Goal: Transaction & Acquisition: Purchase product/service

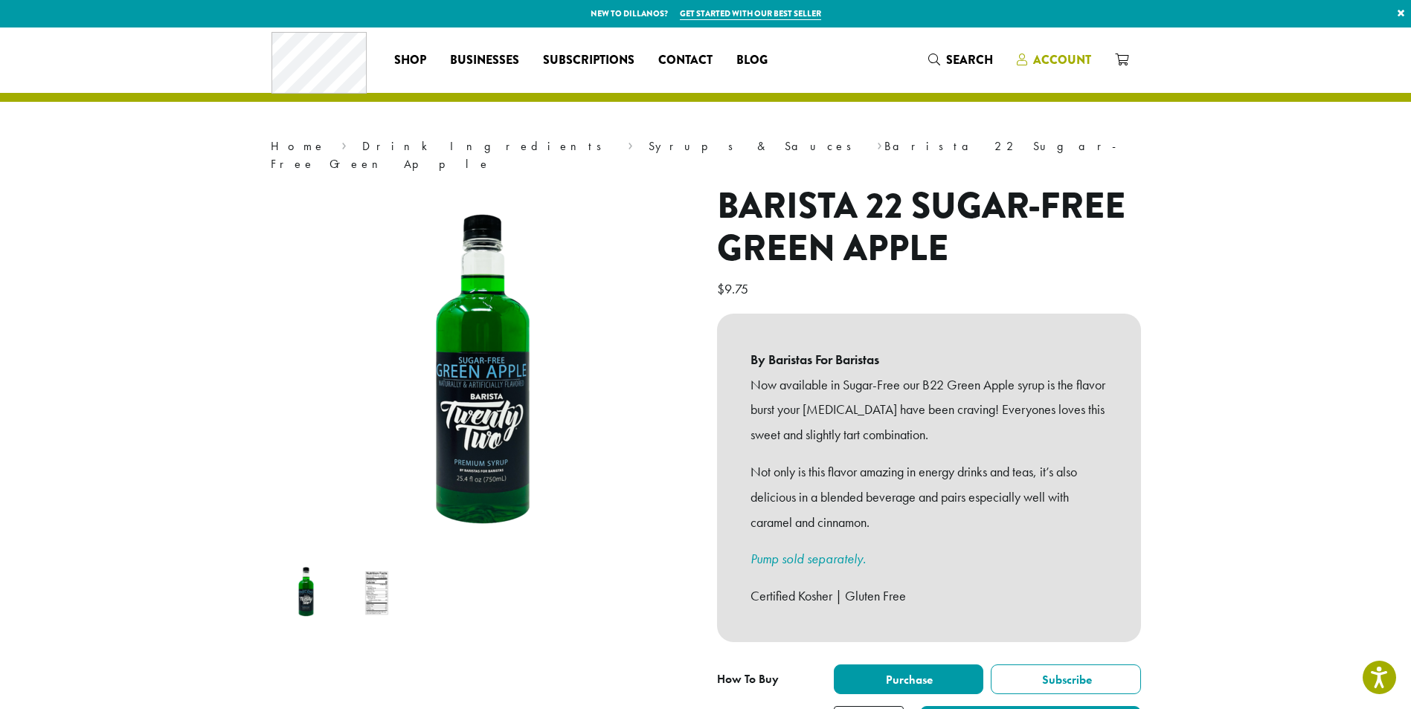
click at [1068, 54] on span "Account" at bounding box center [1062, 59] width 58 height 17
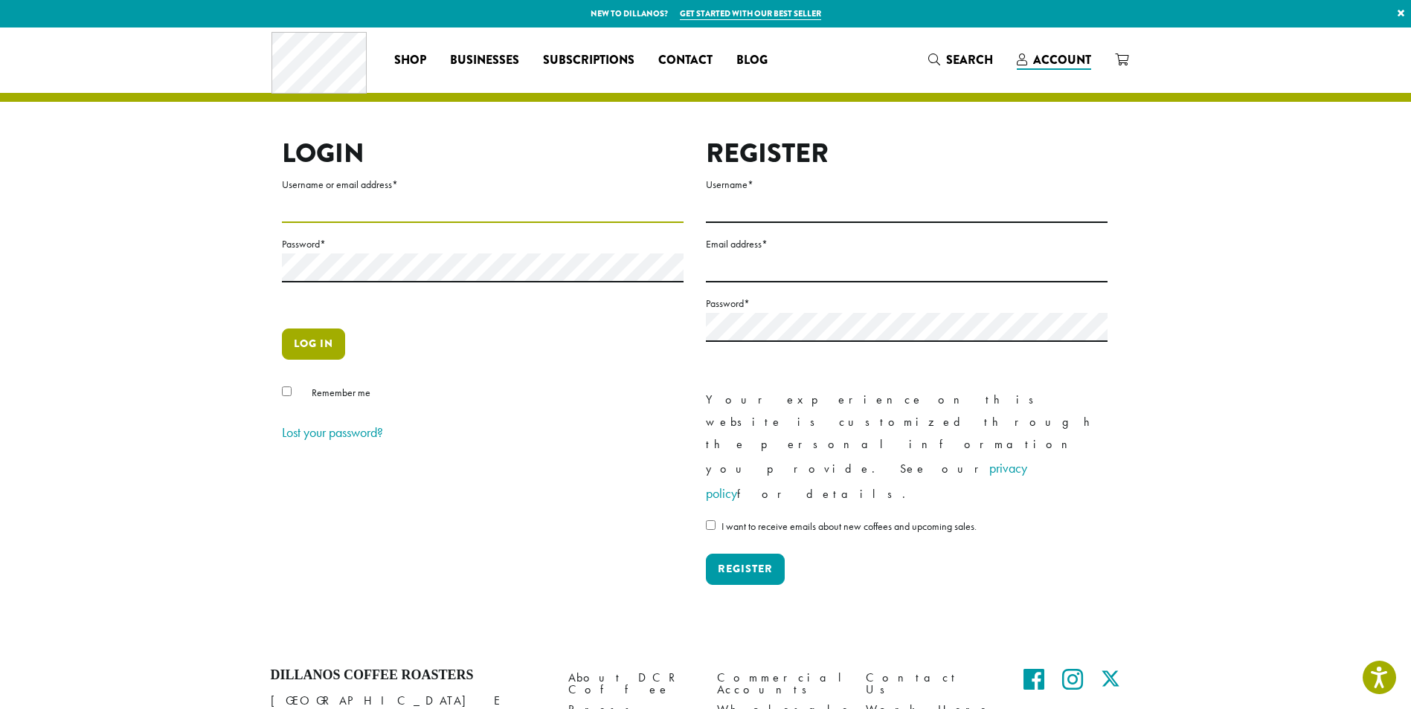
type input "**********"
click at [306, 338] on button "Log in" at bounding box center [313, 344] width 63 height 31
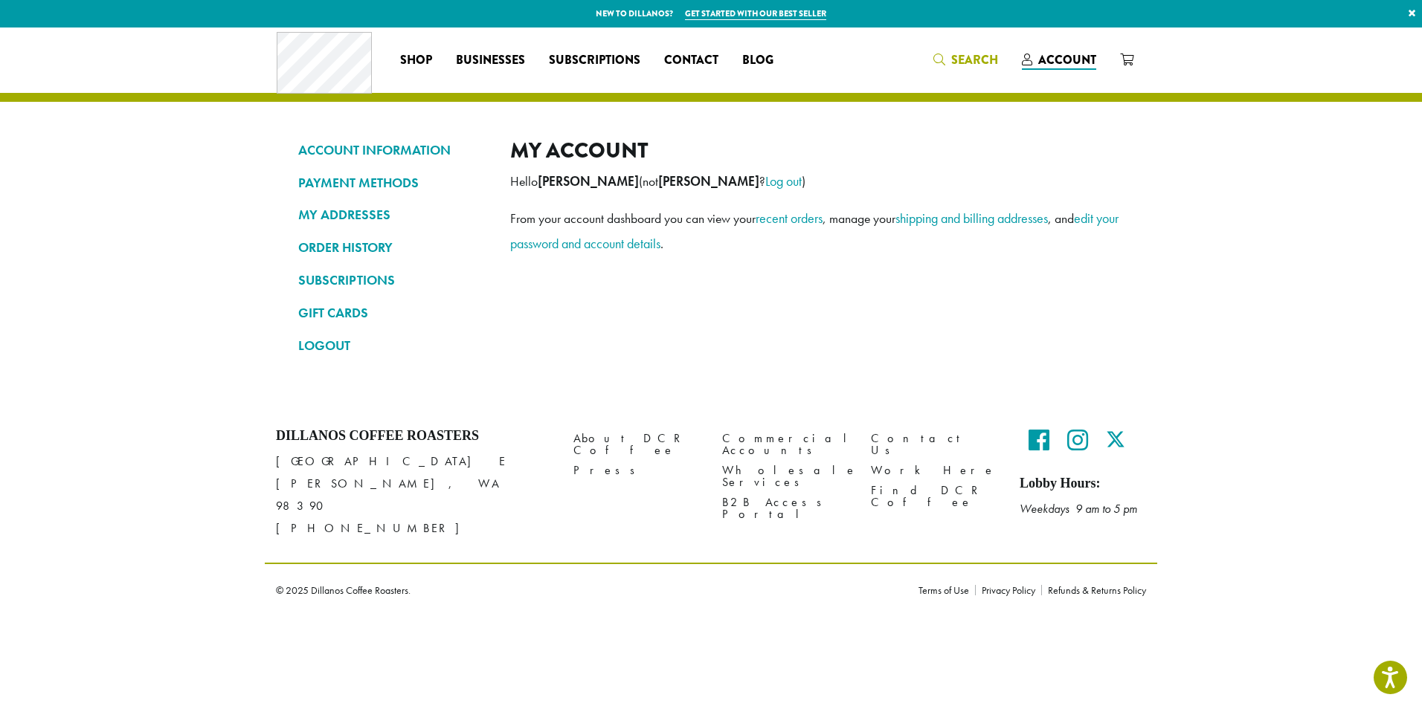
click at [956, 61] on span "Search" at bounding box center [974, 59] width 47 height 17
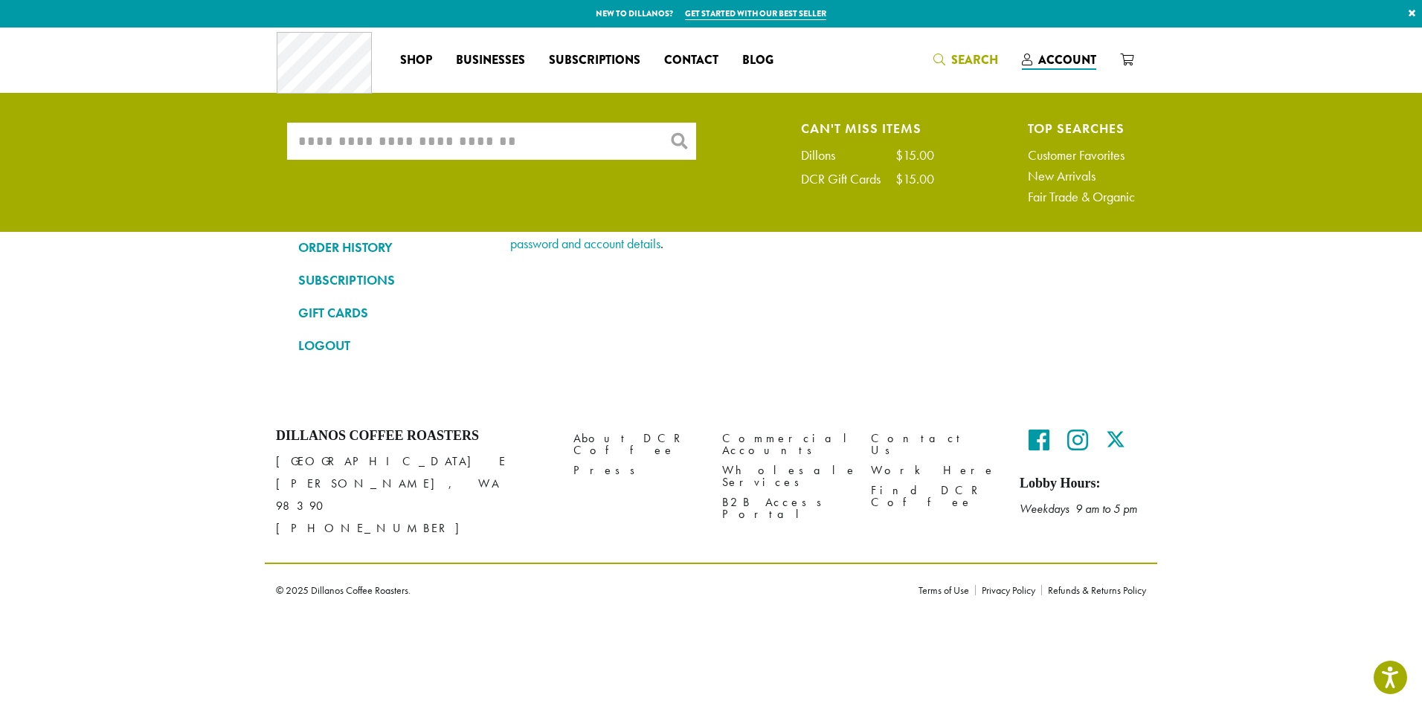
click at [555, 129] on input "What are you searching for?" at bounding box center [491, 141] width 409 height 37
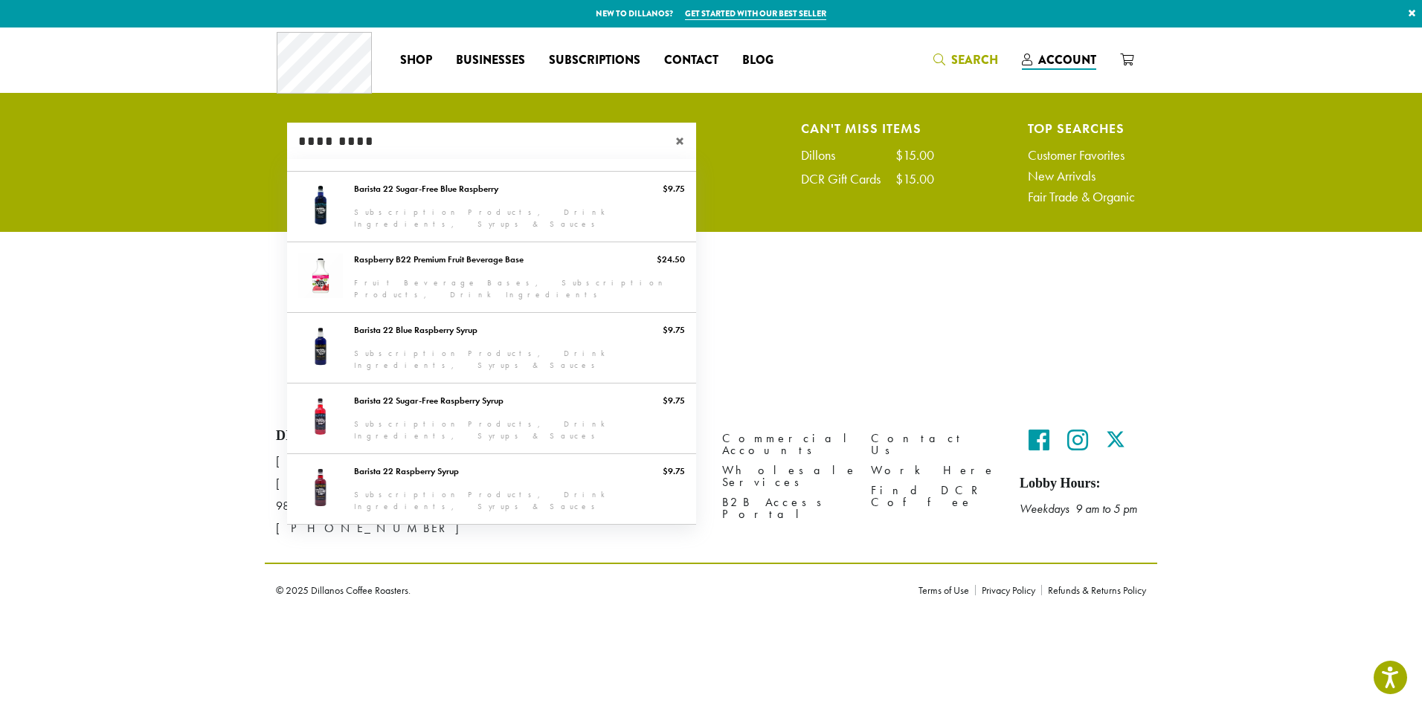
type input "*********"
click at [94, 360] on section "ACCOUNT INFORMATION PAYMENT METHODS MY ADDRESSES ORDER HISTORY SUBSCRIPTIONS GI…" at bounding box center [711, 217] width 1422 height 379
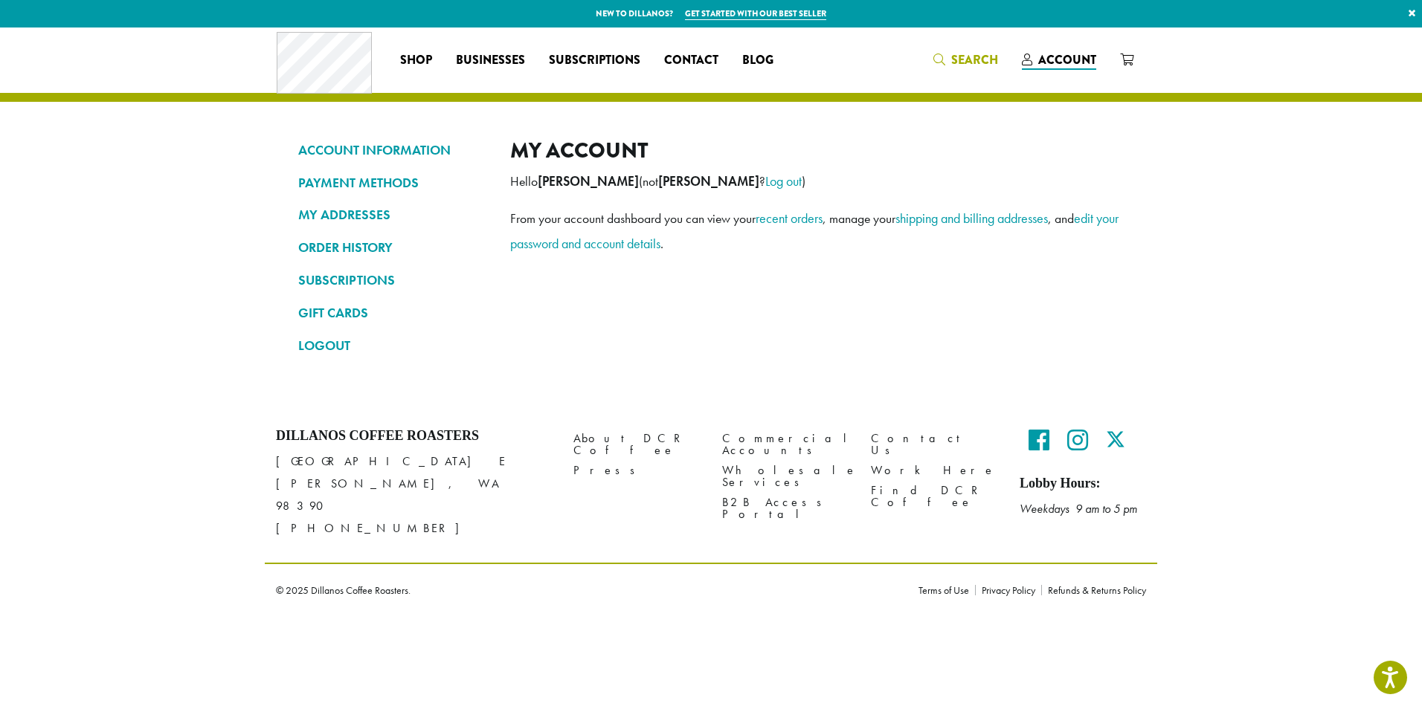
click at [952, 59] on span "Search" at bounding box center [965, 60] width 65 height 19
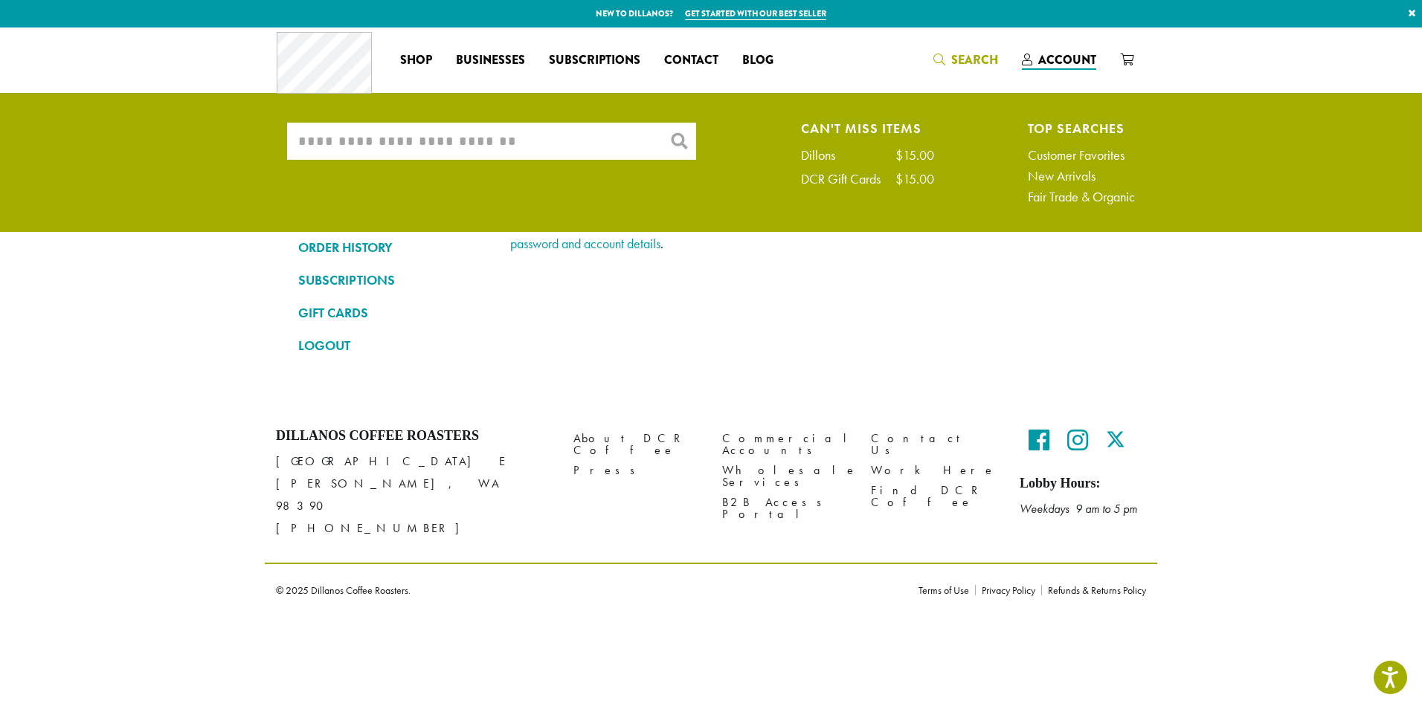
click at [394, 154] on input "What are you searching for?" at bounding box center [491, 141] width 409 height 37
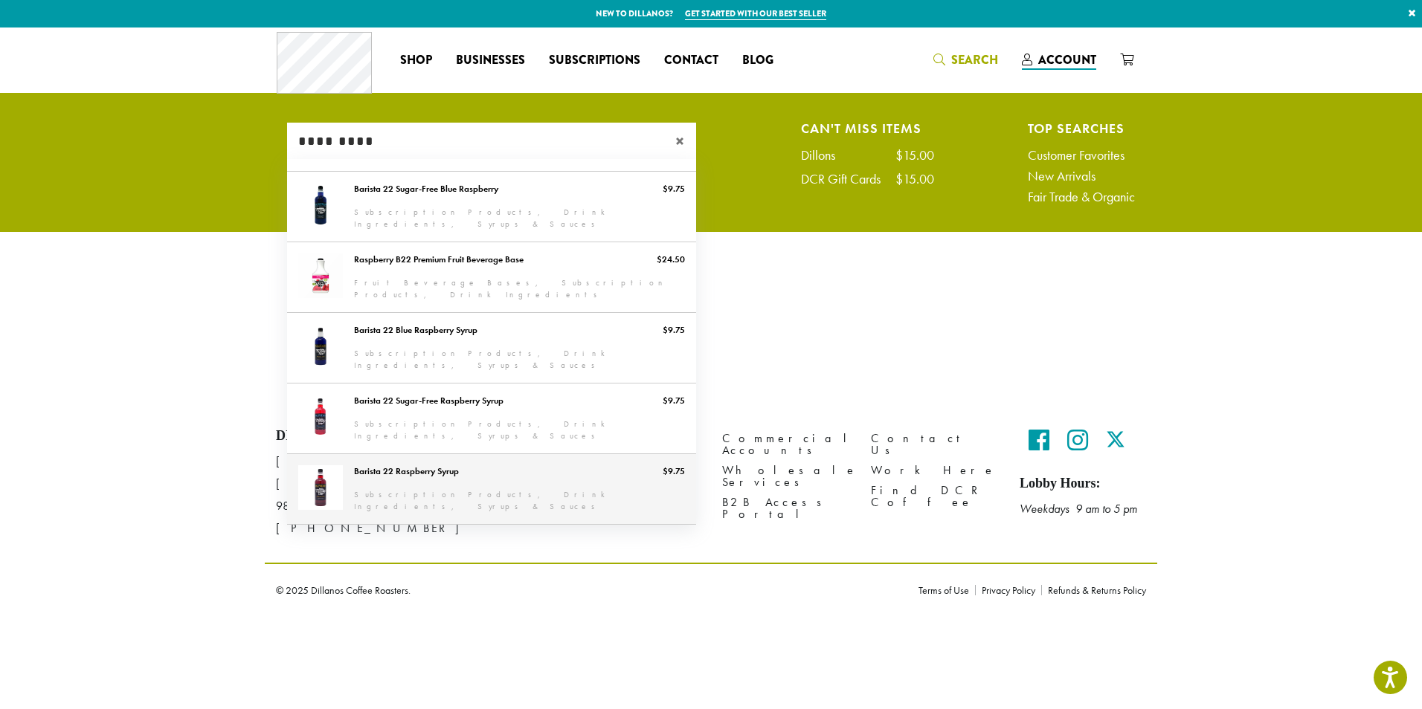
type input "*********"
click at [369, 462] on link "Barista 22 Raspberry Syrup" at bounding box center [491, 489] width 409 height 70
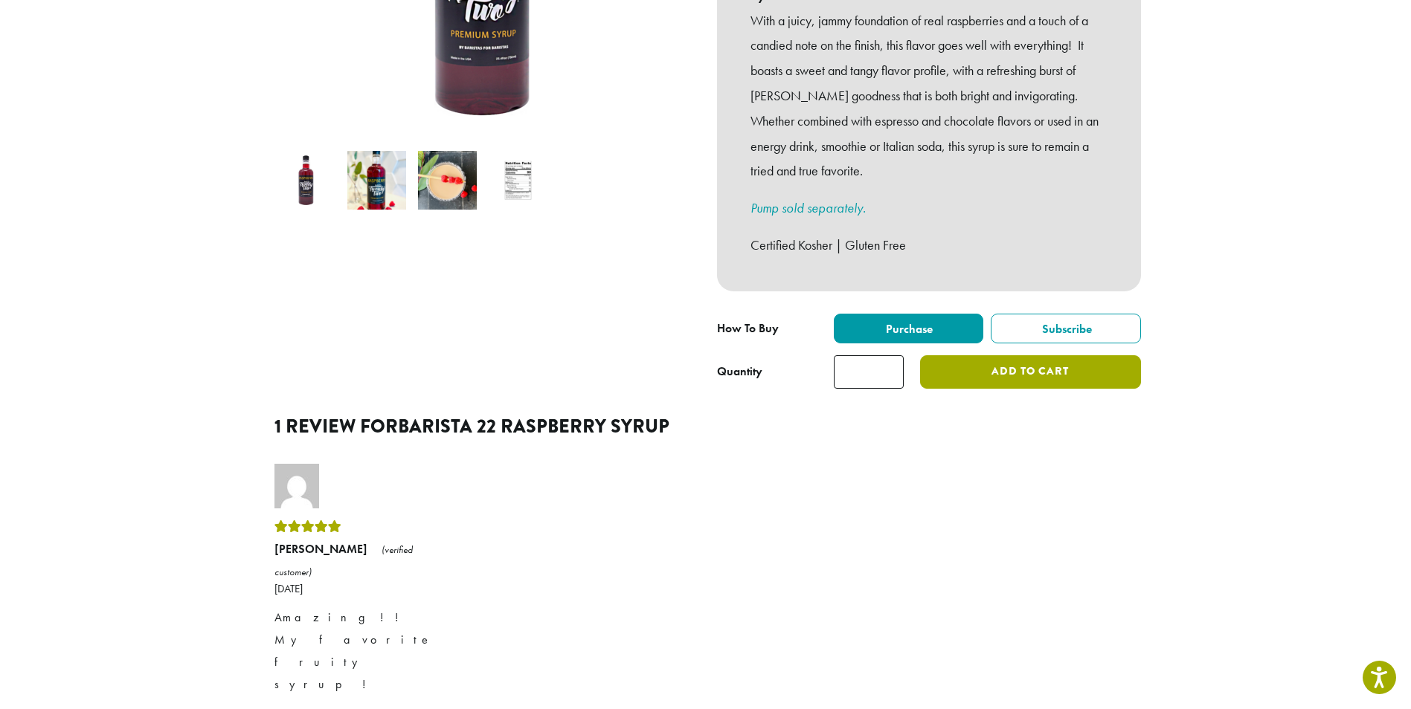
scroll to position [446, 0]
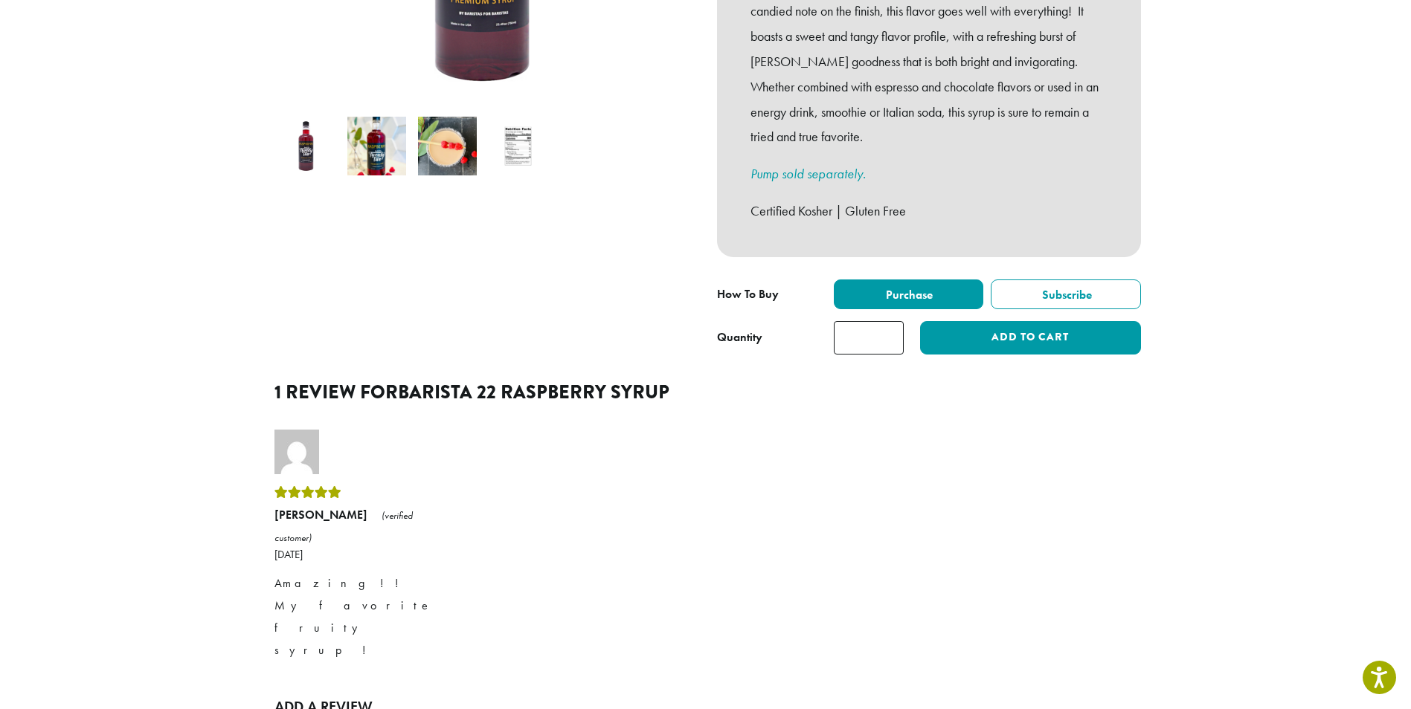
drag, startPoint x: 875, startPoint y: 317, endPoint x: 802, endPoint y: 328, distance: 73.7
click at [802, 328] on div "**********" at bounding box center [929, 317] width 424 height 75
type input "*"
click at [976, 329] on button "Add to cart" at bounding box center [1030, 337] width 220 height 33
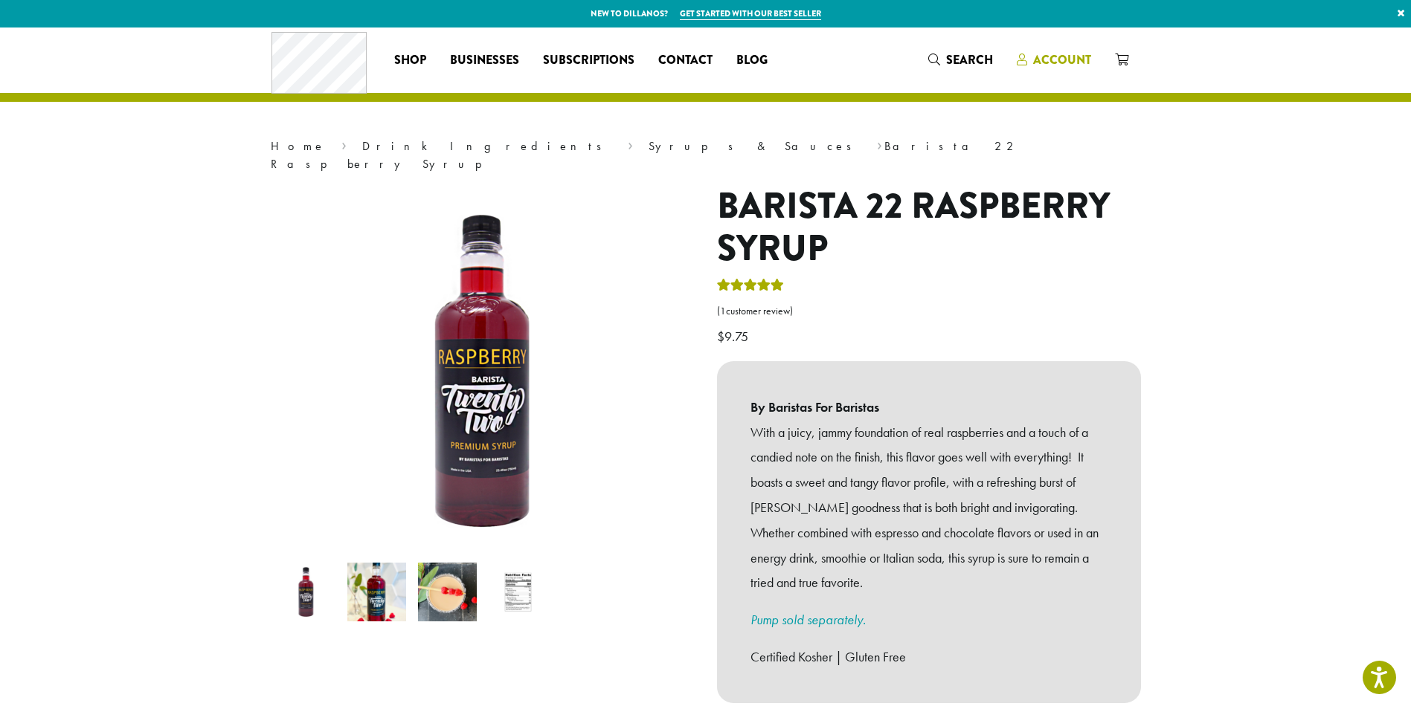
click at [1052, 59] on span "Account" at bounding box center [1062, 59] width 58 height 17
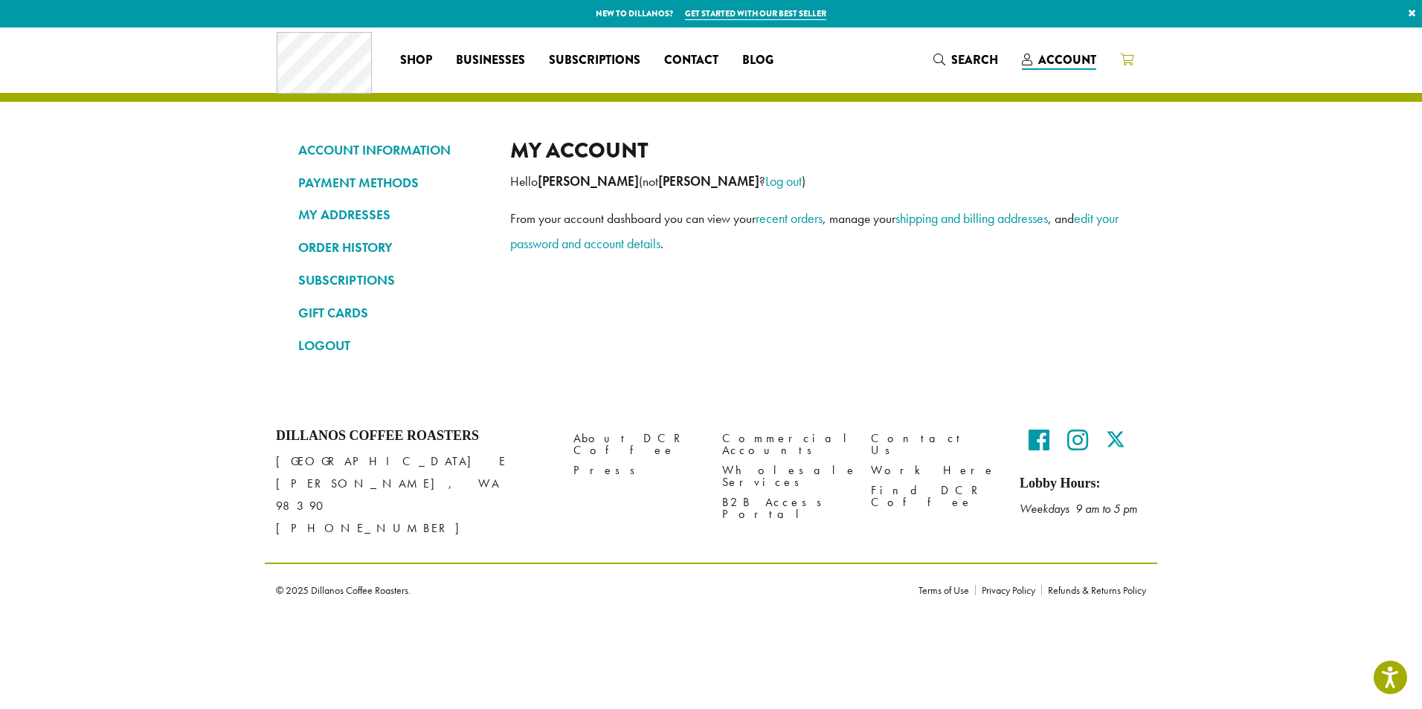
click at [1137, 56] on link at bounding box center [1126, 60] width 37 height 25
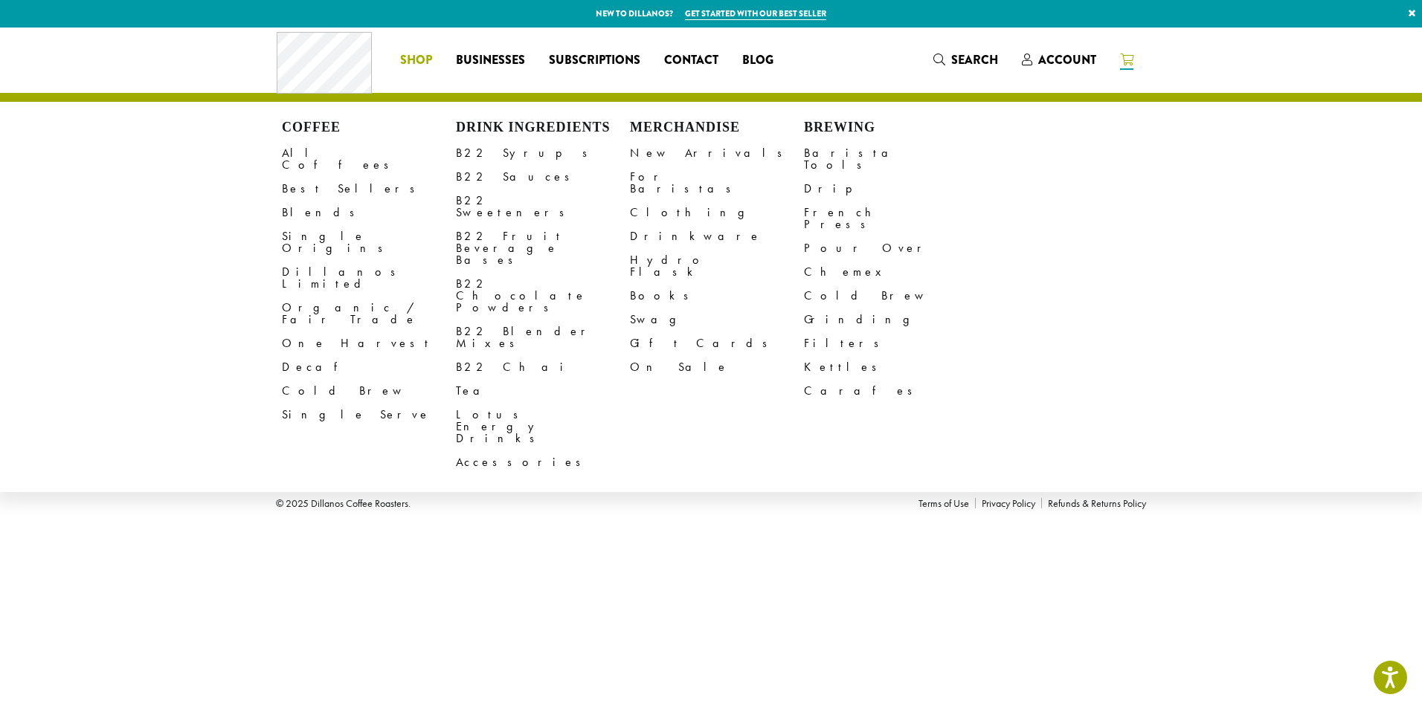
click at [979, 52] on span "Search" at bounding box center [974, 59] width 47 height 17
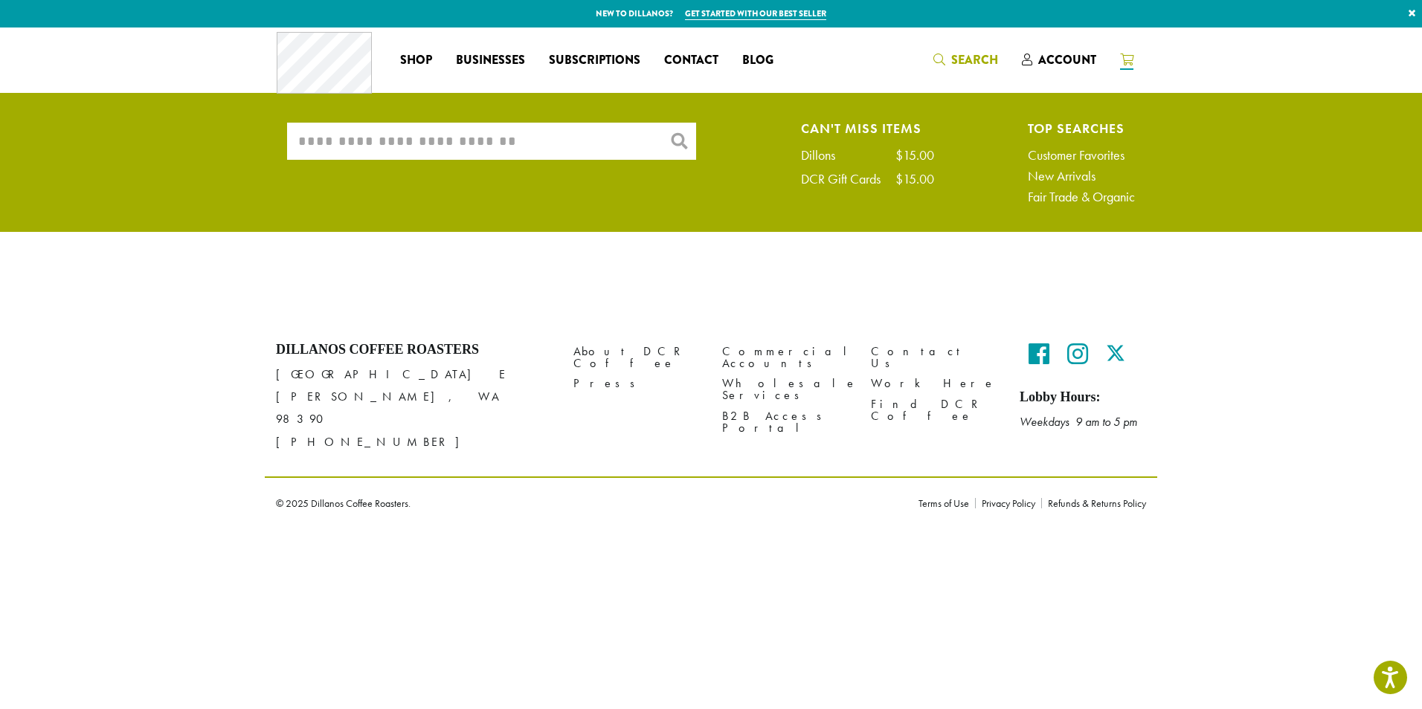
click at [345, 147] on input "What are you searching for?" at bounding box center [491, 141] width 409 height 37
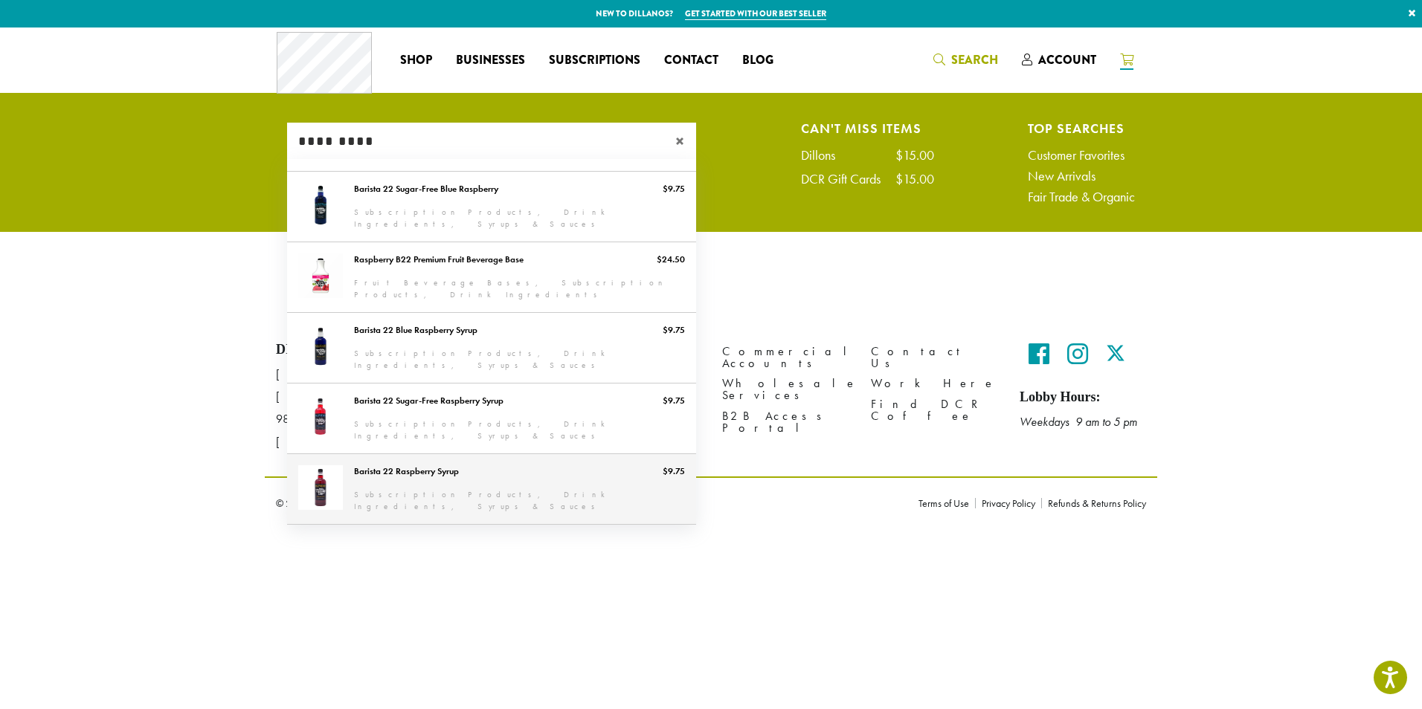
type input "*********"
click at [458, 470] on link "Barista 22 Raspberry Syrup" at bounding box center [491, 489] width 409 height 70
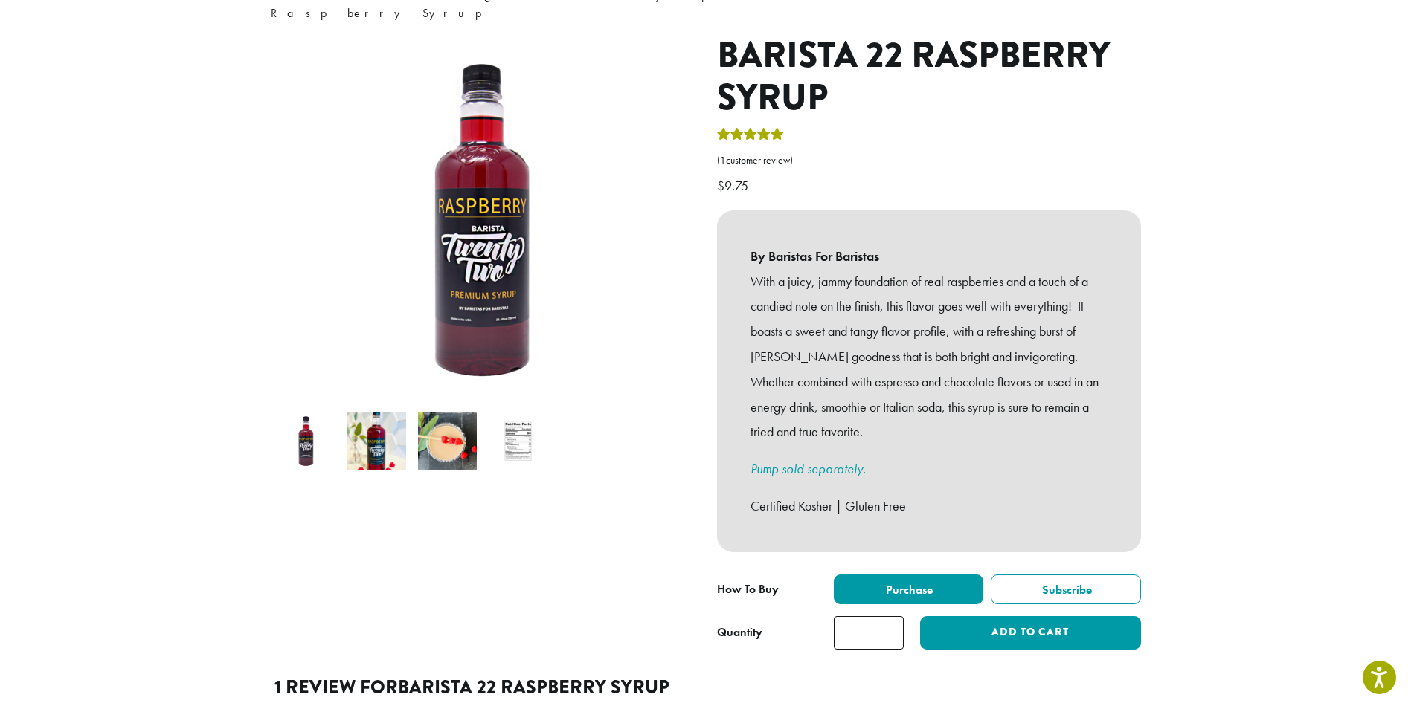
scroll to position [297, 0]
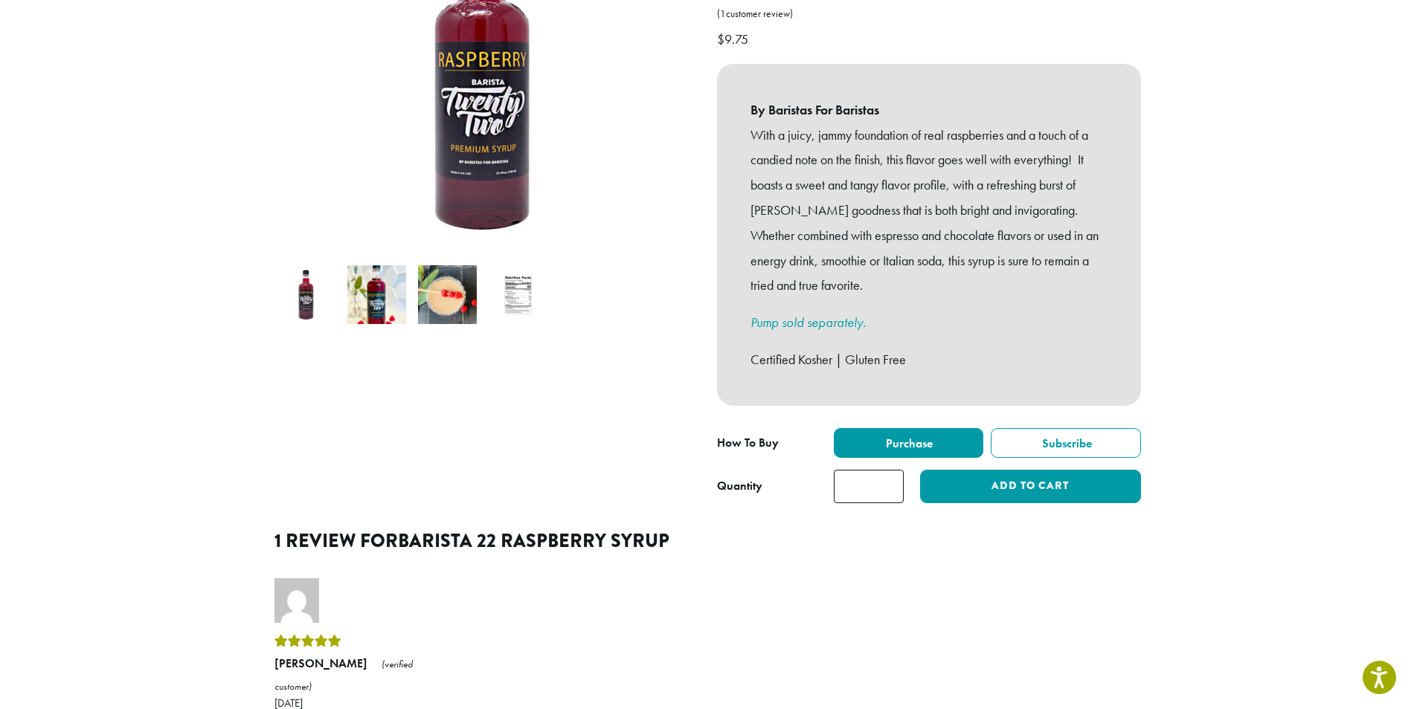
drag, startPoint x: 881, startPoint y: 469, endPoint x: 797, endPoint y: 486, distance: 85.8
click at [797, 486] on div "**********" at bounding box center [929, 202] width 446 height 628
type input "*"
click at [920, 470] on button "Add to cart" at bounding box center [1030, 486] width 220 height 33
click at [1002, 471] on button "Add to cart" at bounding box center [1030, 486] width 220 height 33
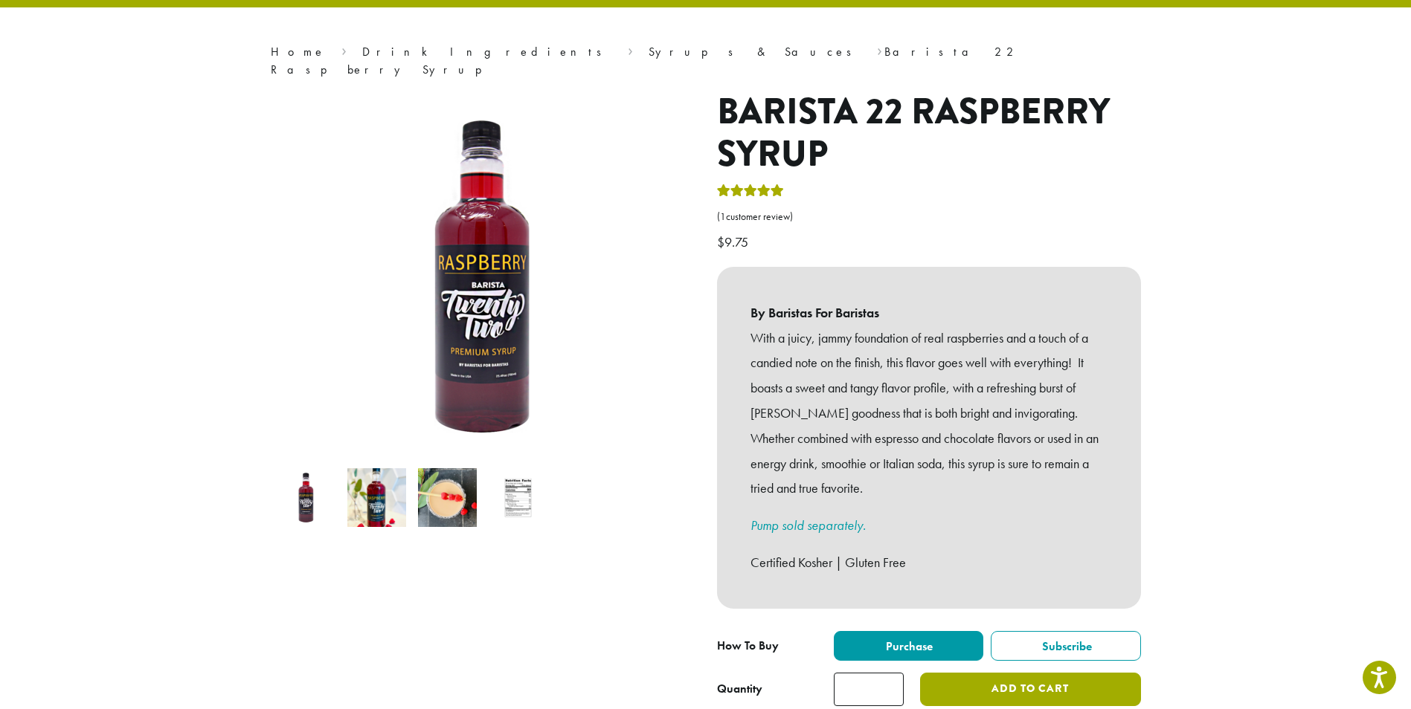
scroll to position [0, 0]
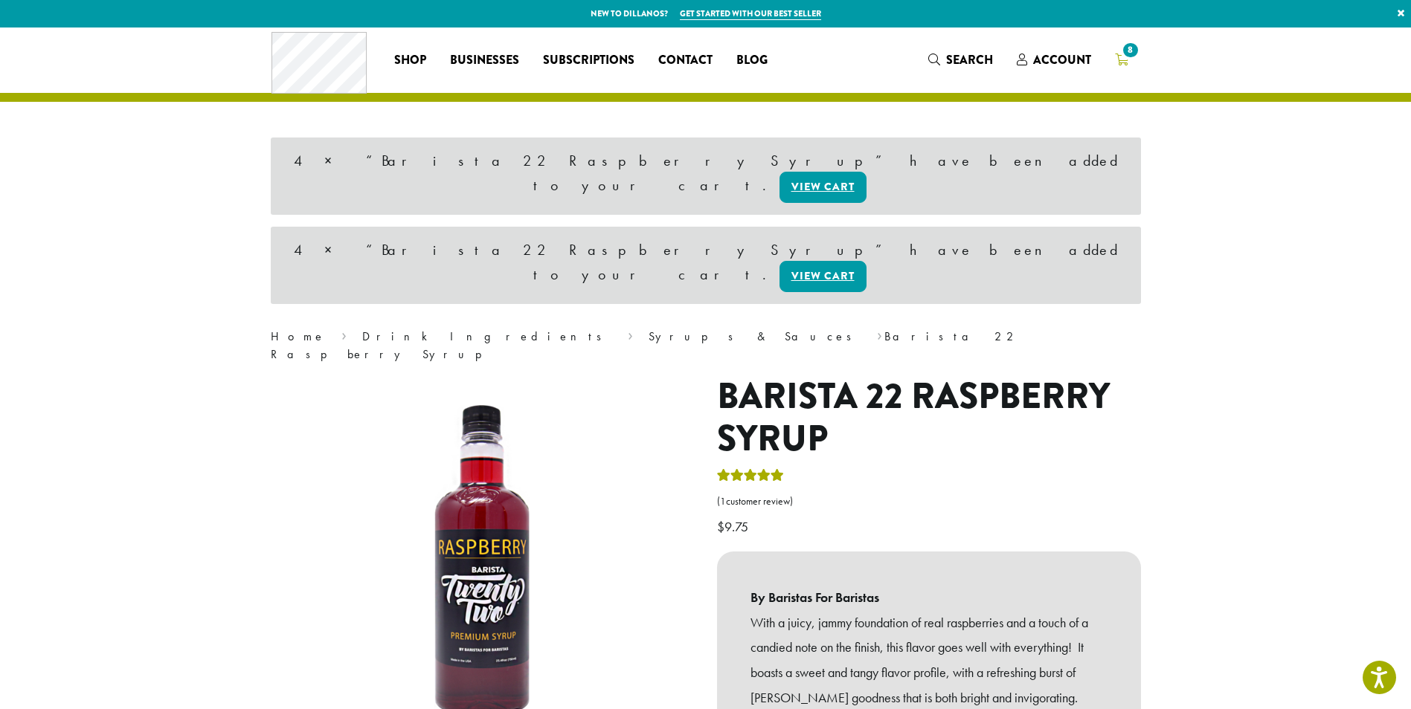
click at [1131, 45] on span "8" at bounding box center [1130, 50] width 20 height 20
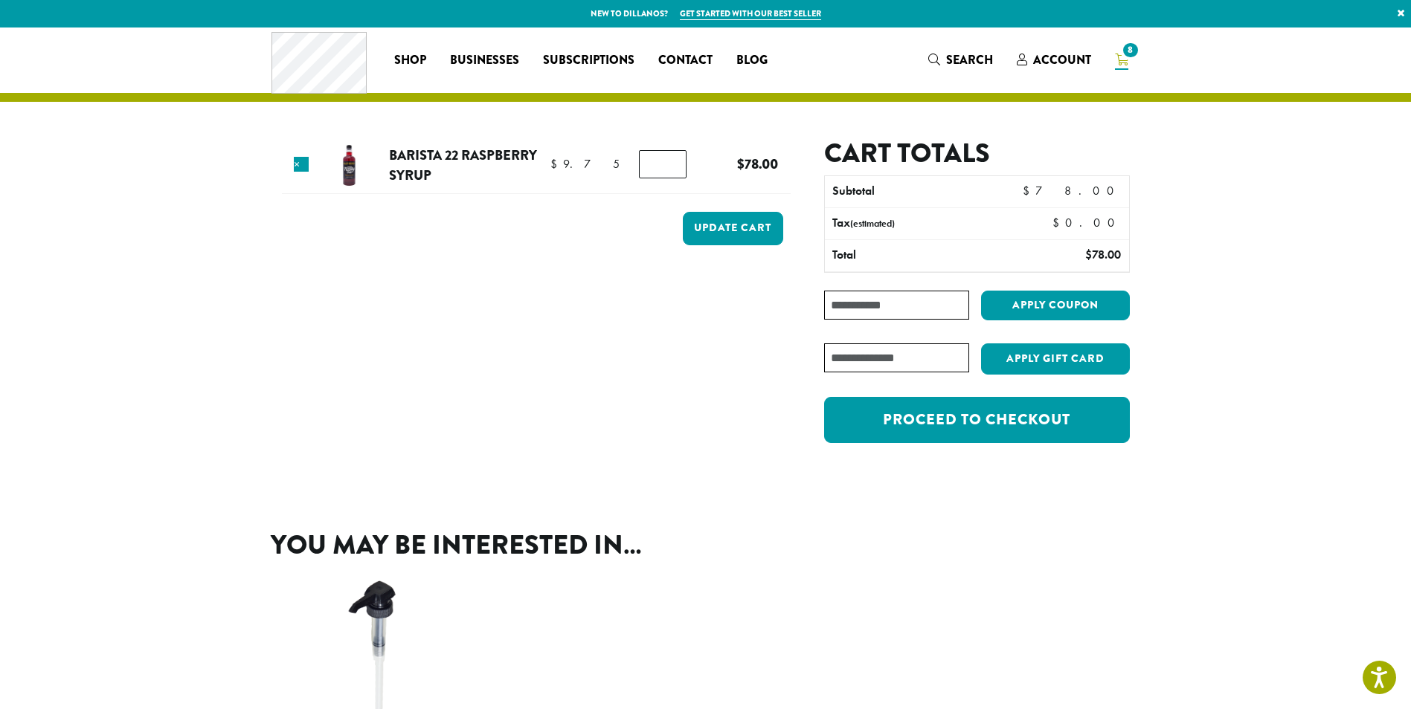
type input "*"
click at [639, 178] on input "*" at bounding box center [663, 164] width 48 height 28
type input "*"
click at [712, 229] on button "Update cart" at bounding box center [733, 228] width 100 height 33
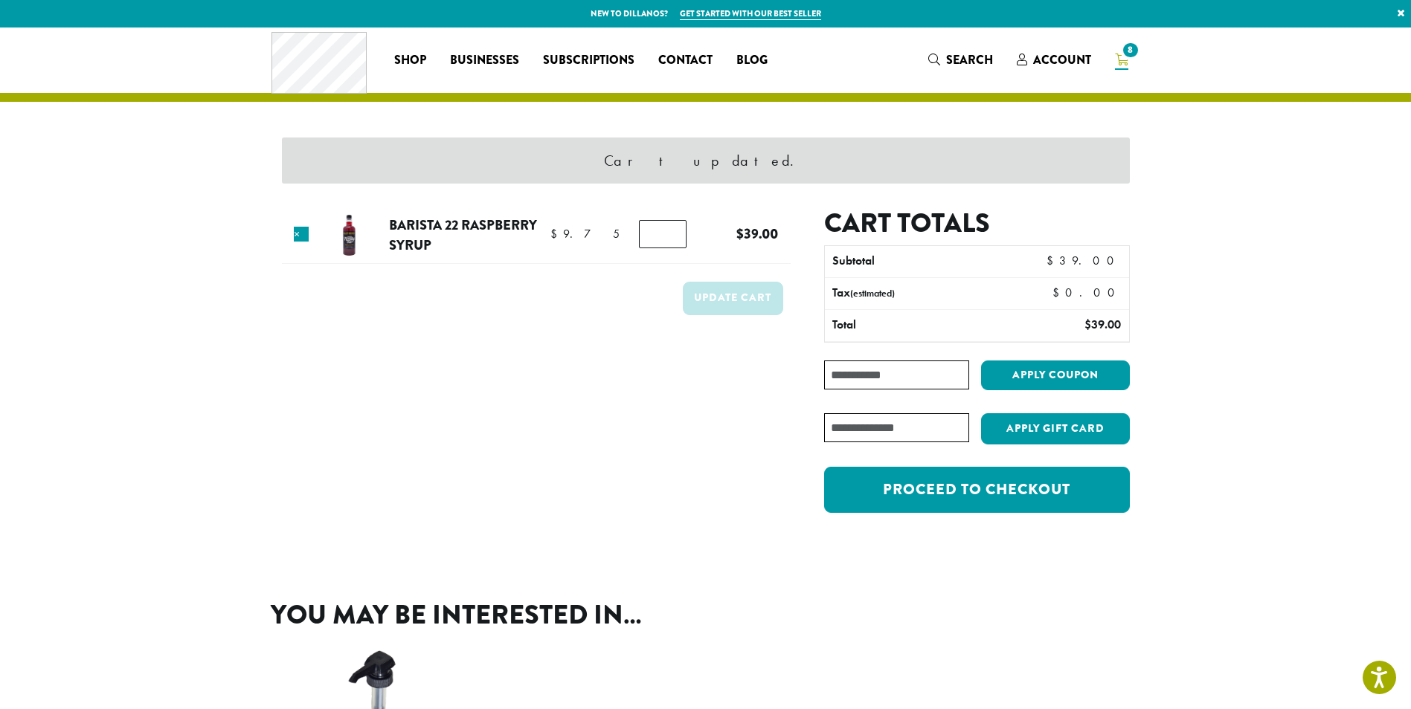
drag, startPoint x: 1146, startPoint y: 22, endPoint x: 1096, endPoint y: 30, distance: 50.5
click at [941, 61] on span "Search" at bounding box center [960, 60] width 65 height 19
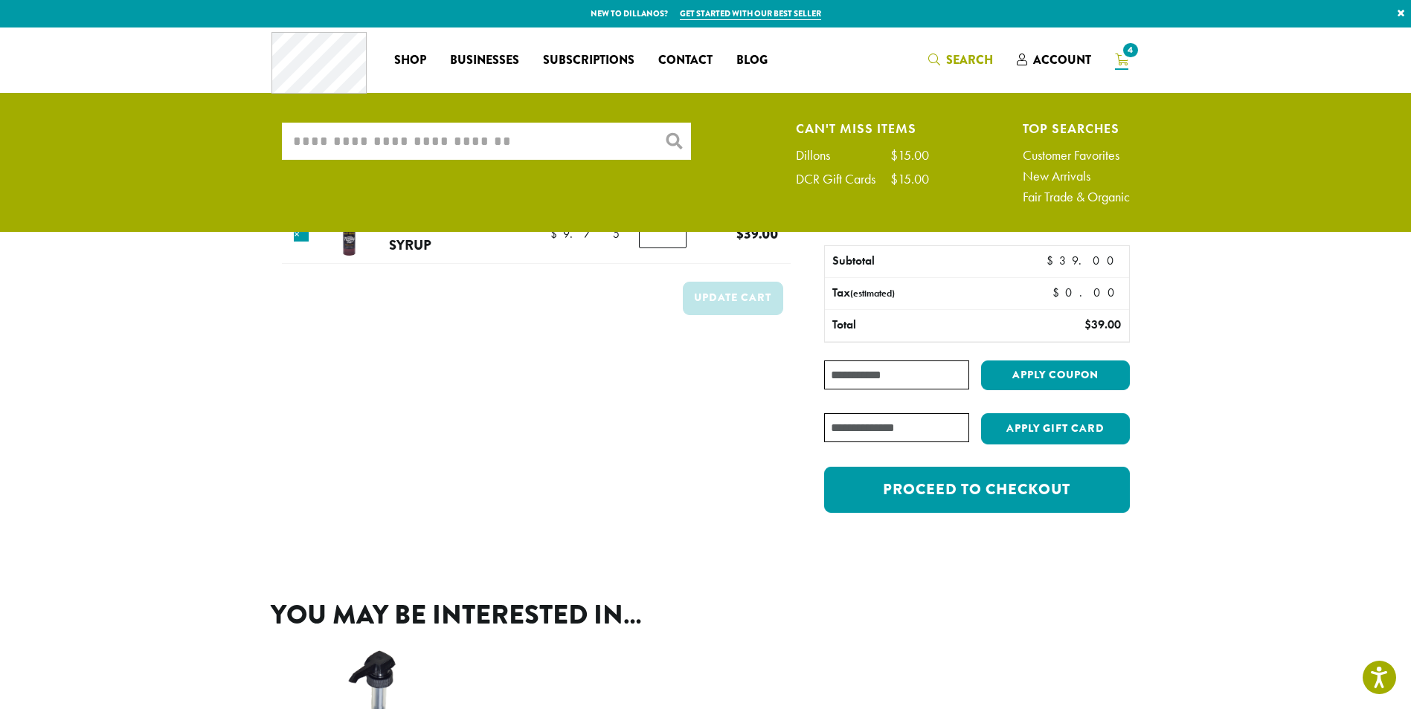
click at [329, 144] on input "What are you searching for?" at bounding box center [486, 141] width 409 height 37
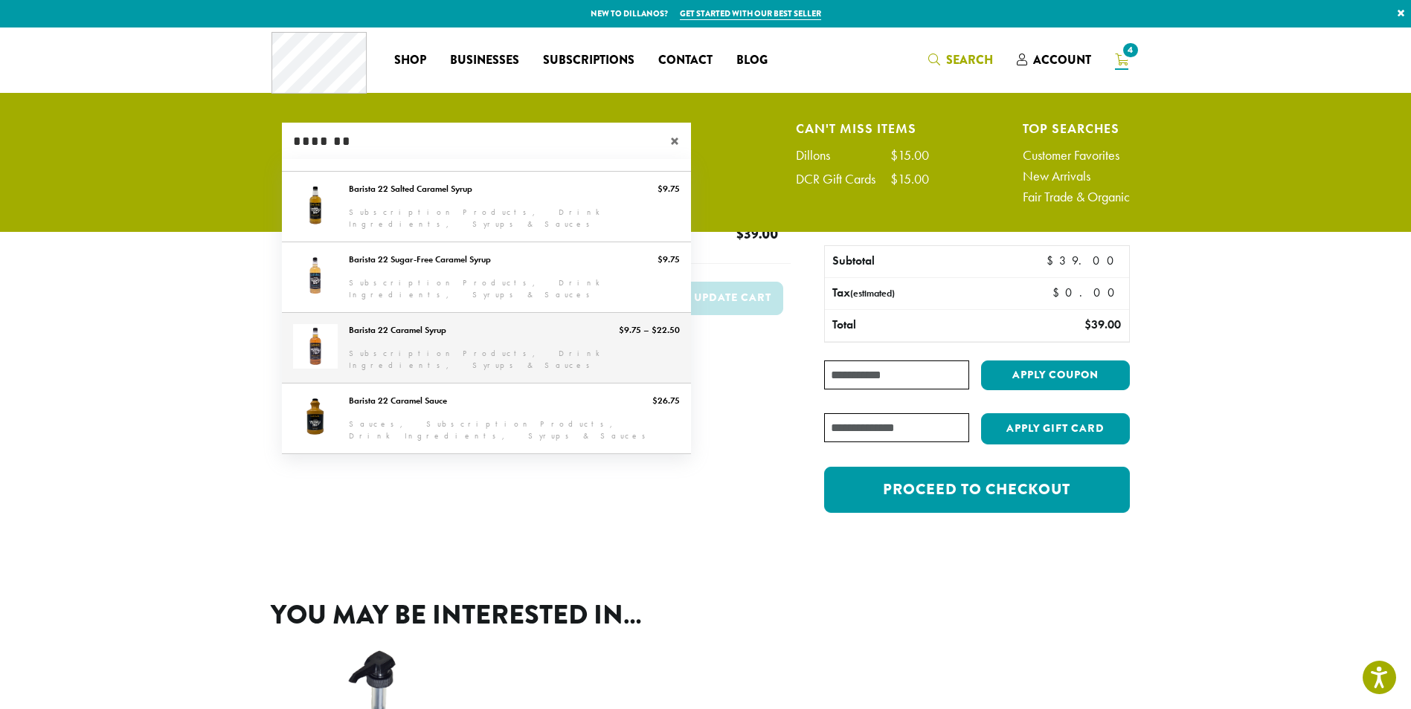
type input "*******"
click at [387, 318] on link "Barista 22 Caramel Syrup" at bounding box center [486, 348] width 409 height 70
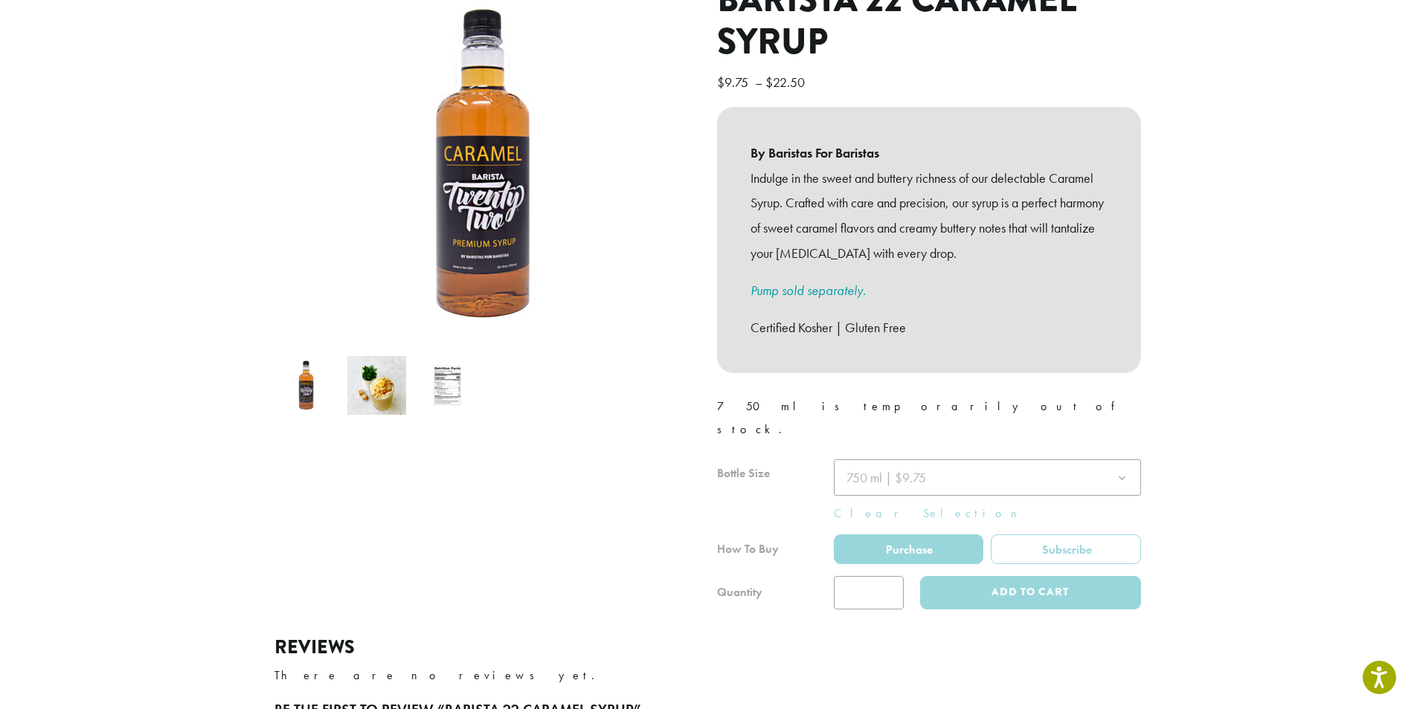
scroll to position [223, 0]
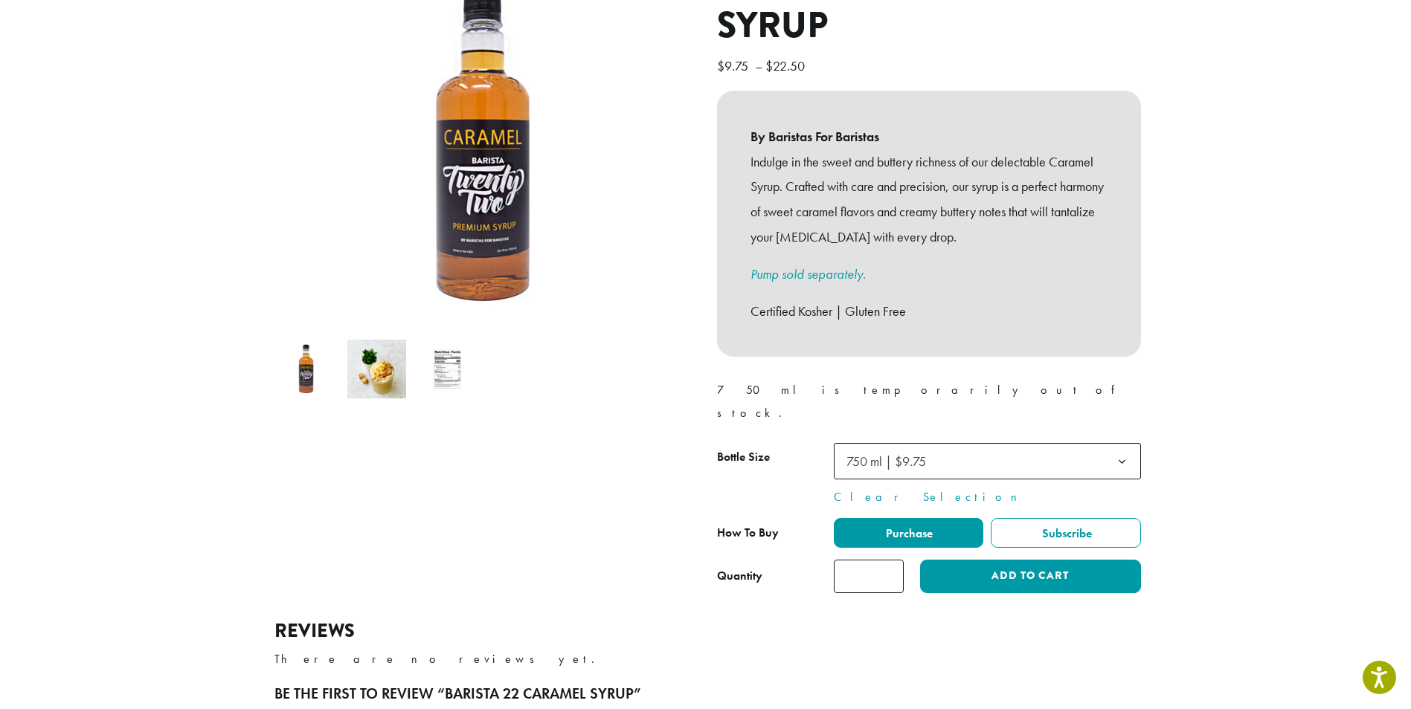
drag, startPoint x: 879, startPoint y: 535, endPoint x: 822, endPoint y: 551, distance: 58.8
click at [822, 560] on div "Quantity Barista 22 Caramel Syrup quantity * Add to cart" at bounding box center [929, 576] width 424 height 33
type input "*"
click at [1061, 560] on button "Add to cart" at bounding box center [1030, 576] width 220 height 33
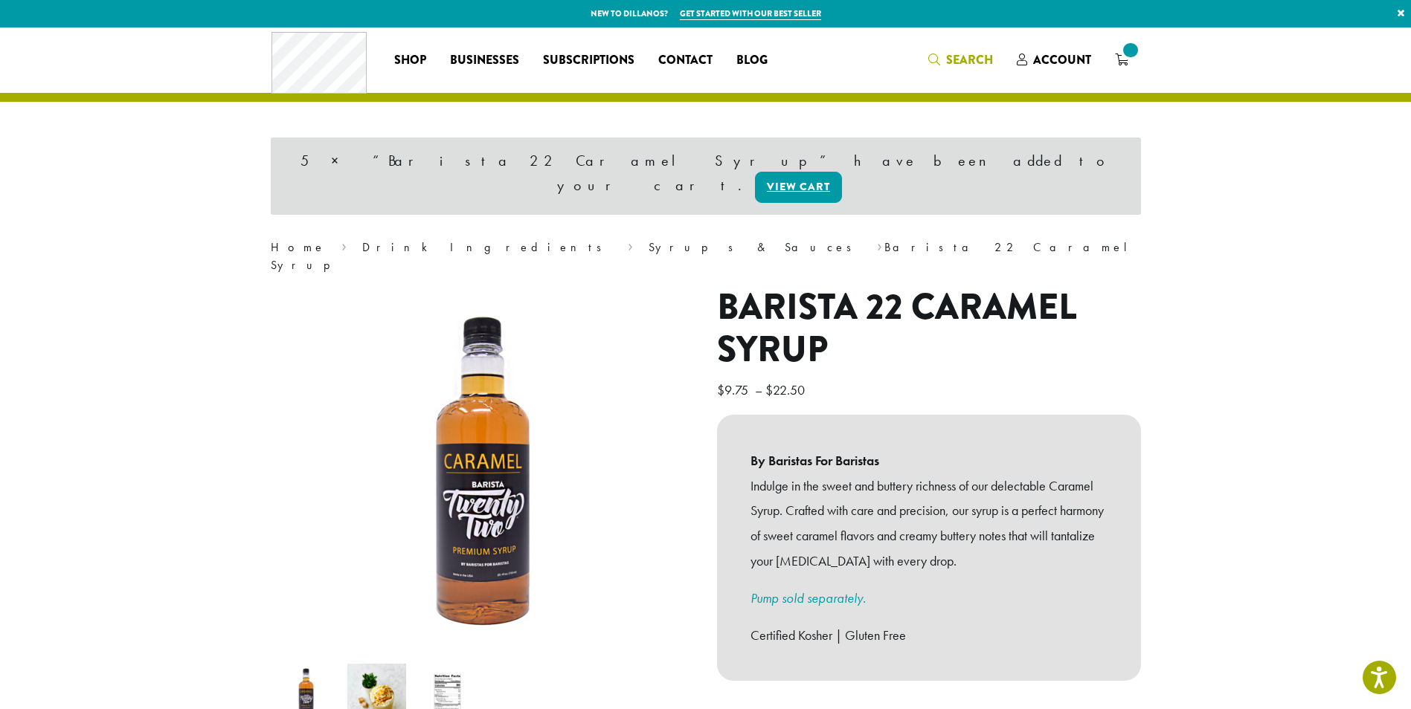
click at [941, 60] on span "Search" at bounding box center [960, 60] width 65 height 19
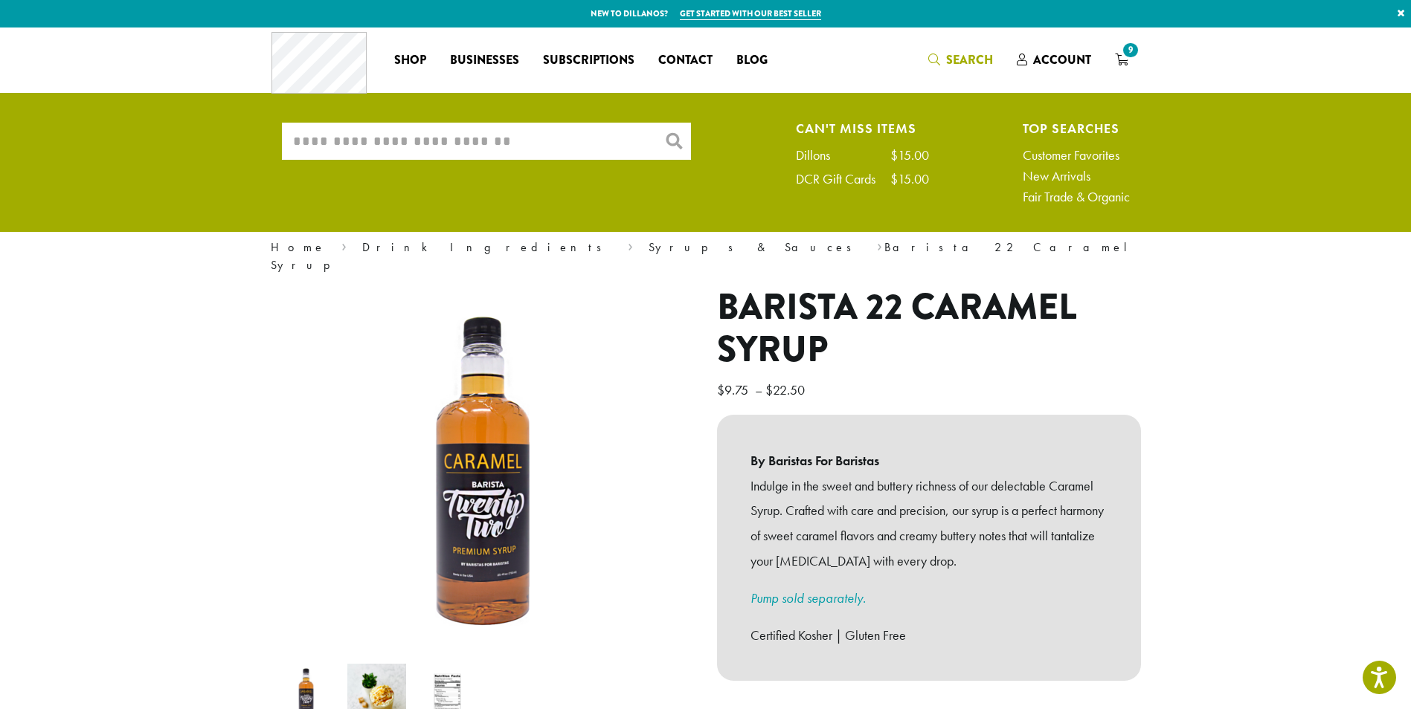
click at [564, 138] on input "What are you searching for?" at bounding box center [486, 141] width 409 height 37
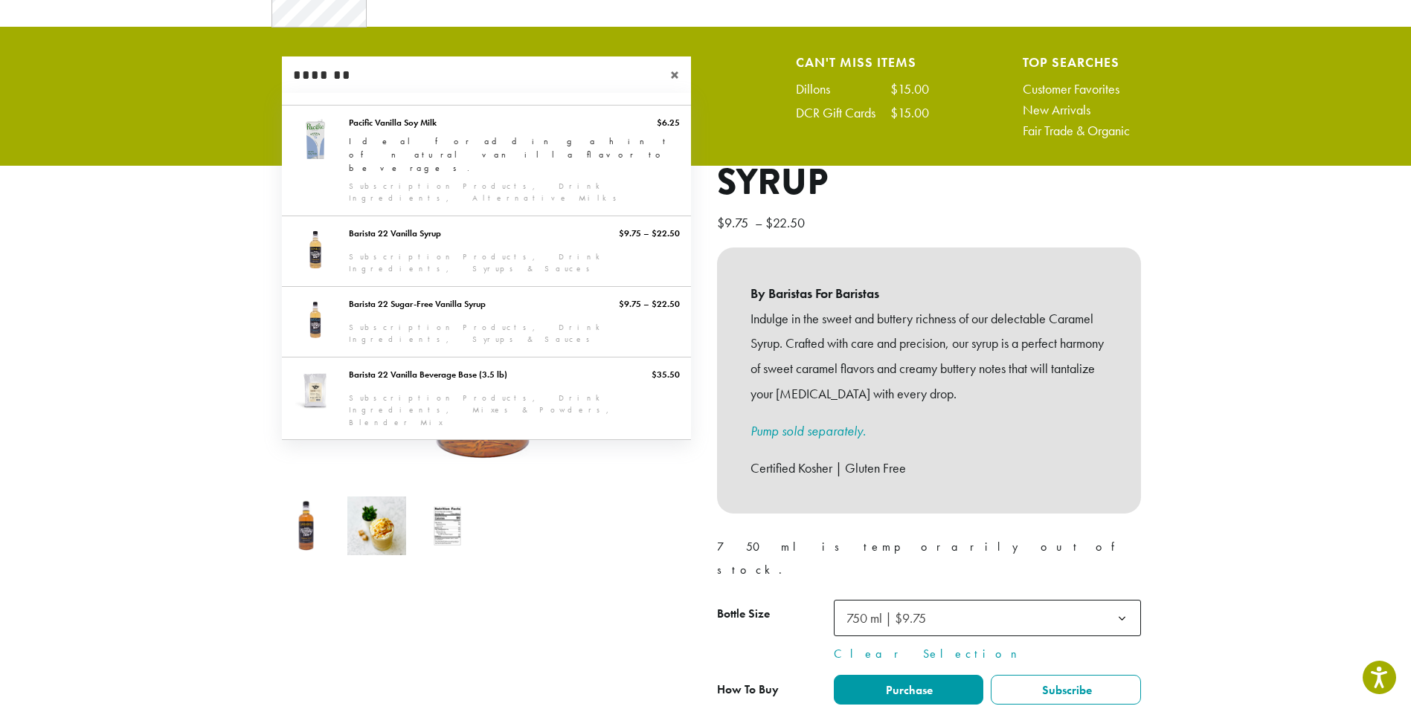
scroll to position [149, 0]
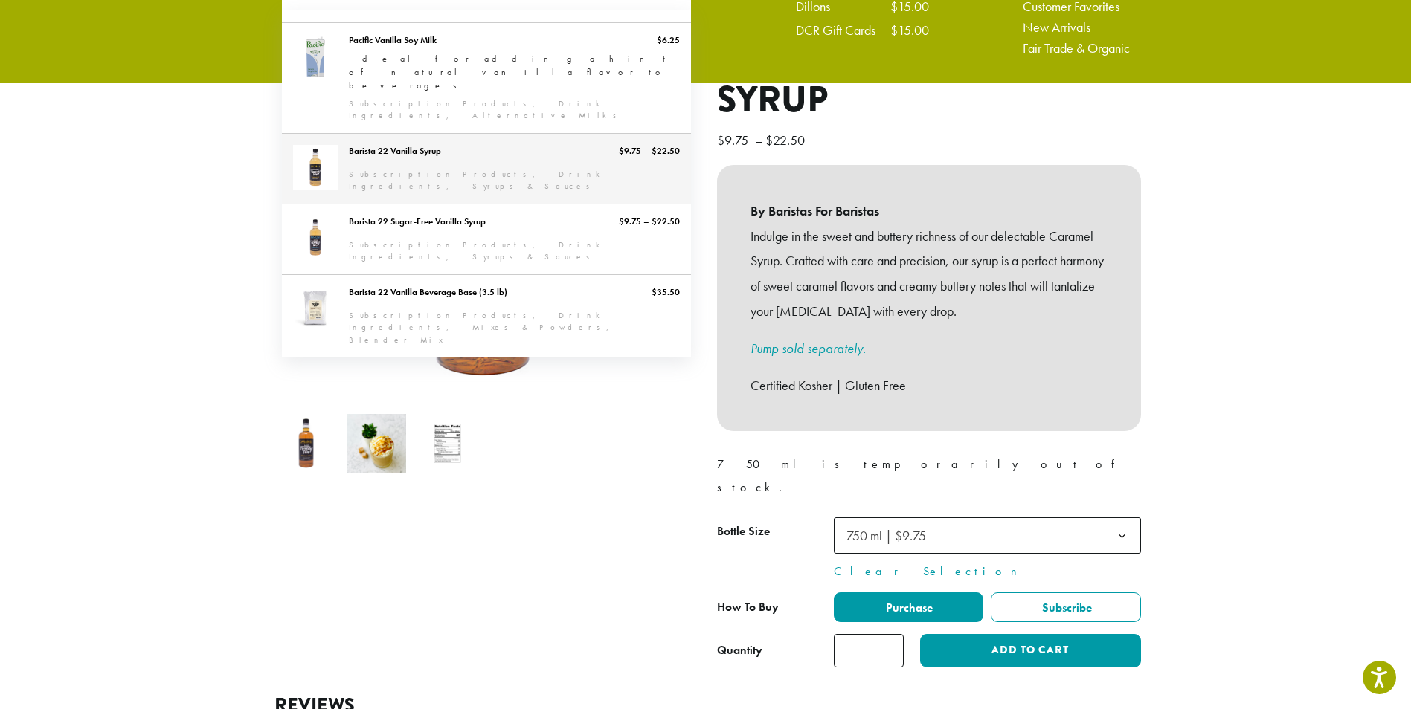
type input "*******"
click at [359, 134] on link "Barista 22 Vanilla Syrup" at bounding box center [486, 169] width 409 height 70
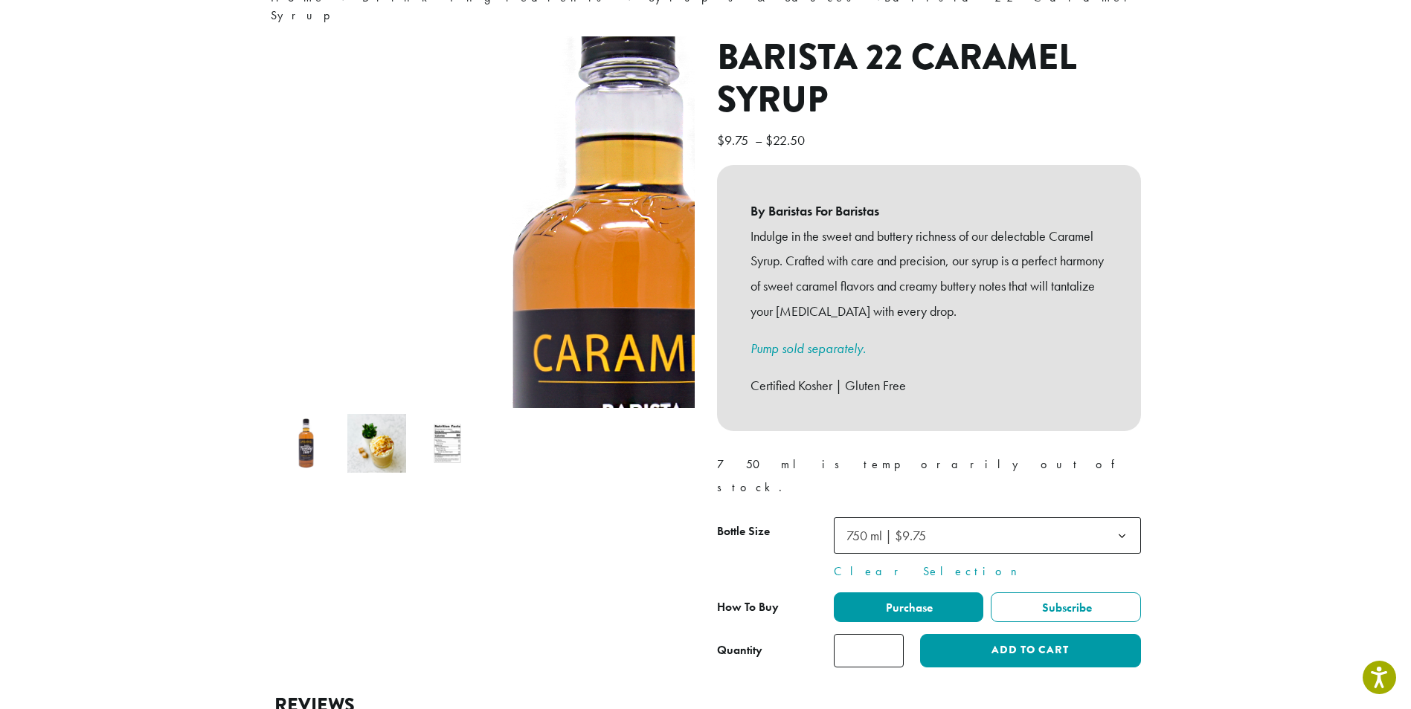
scroll to position [123, 0]
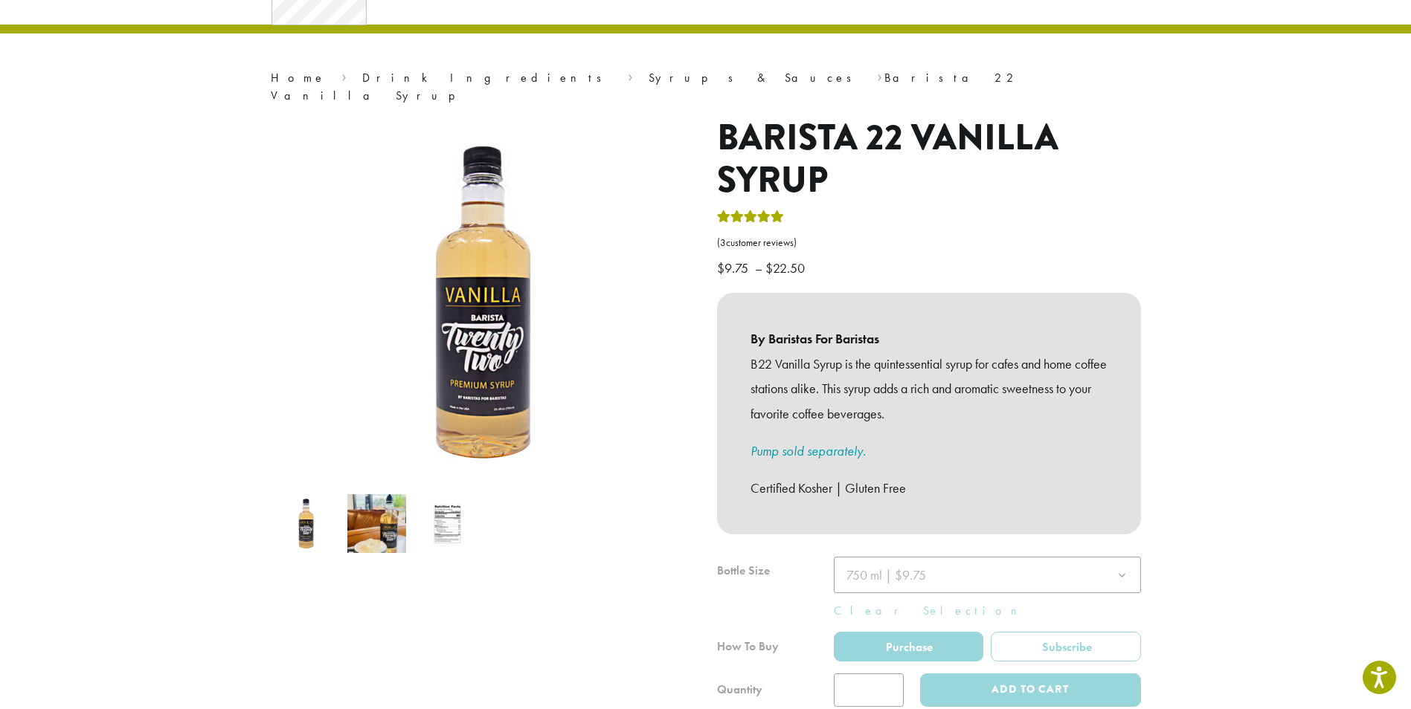
scroll to position [149, 0]
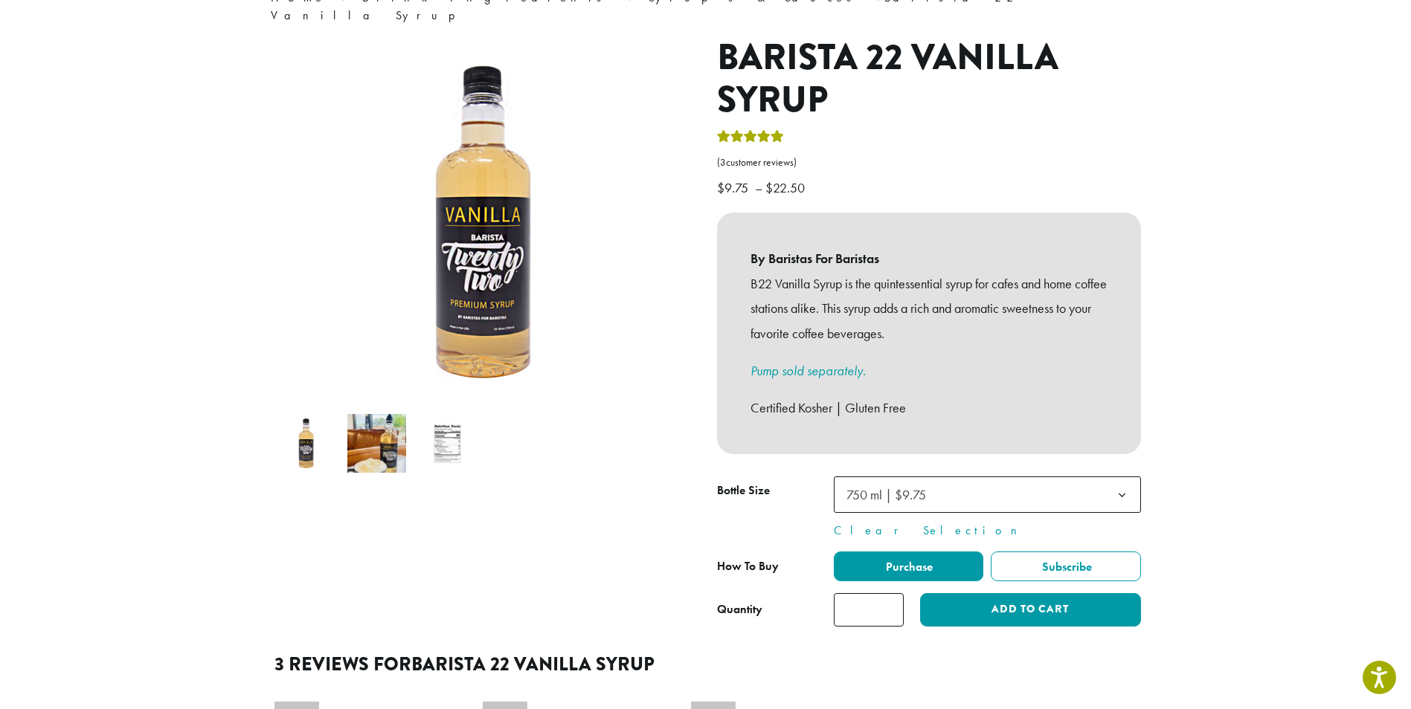
click at [865, 593] on input "*" at bounding box center [869, 609] width 70 height 33
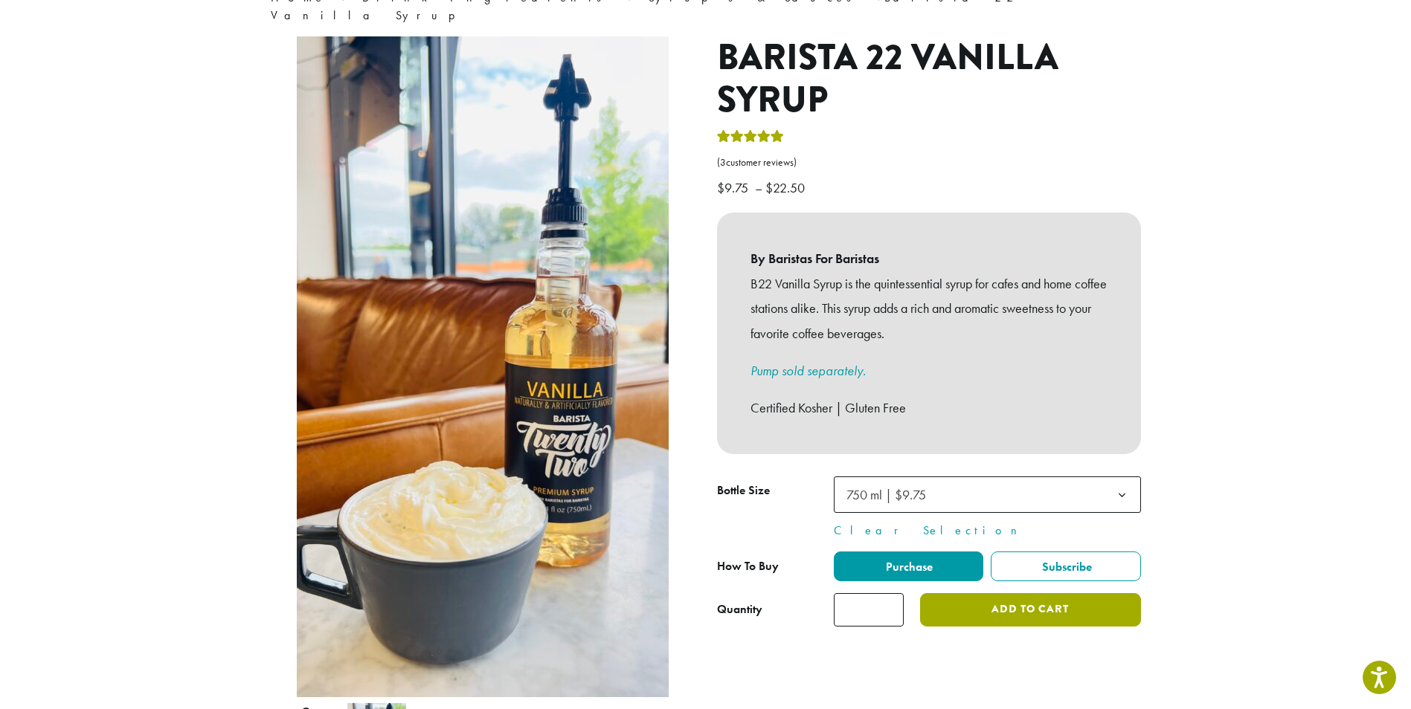
type input "**"
click at [1020, 593] on button "Add to cart" at bounding box center [1030, 609] width 220 height 33
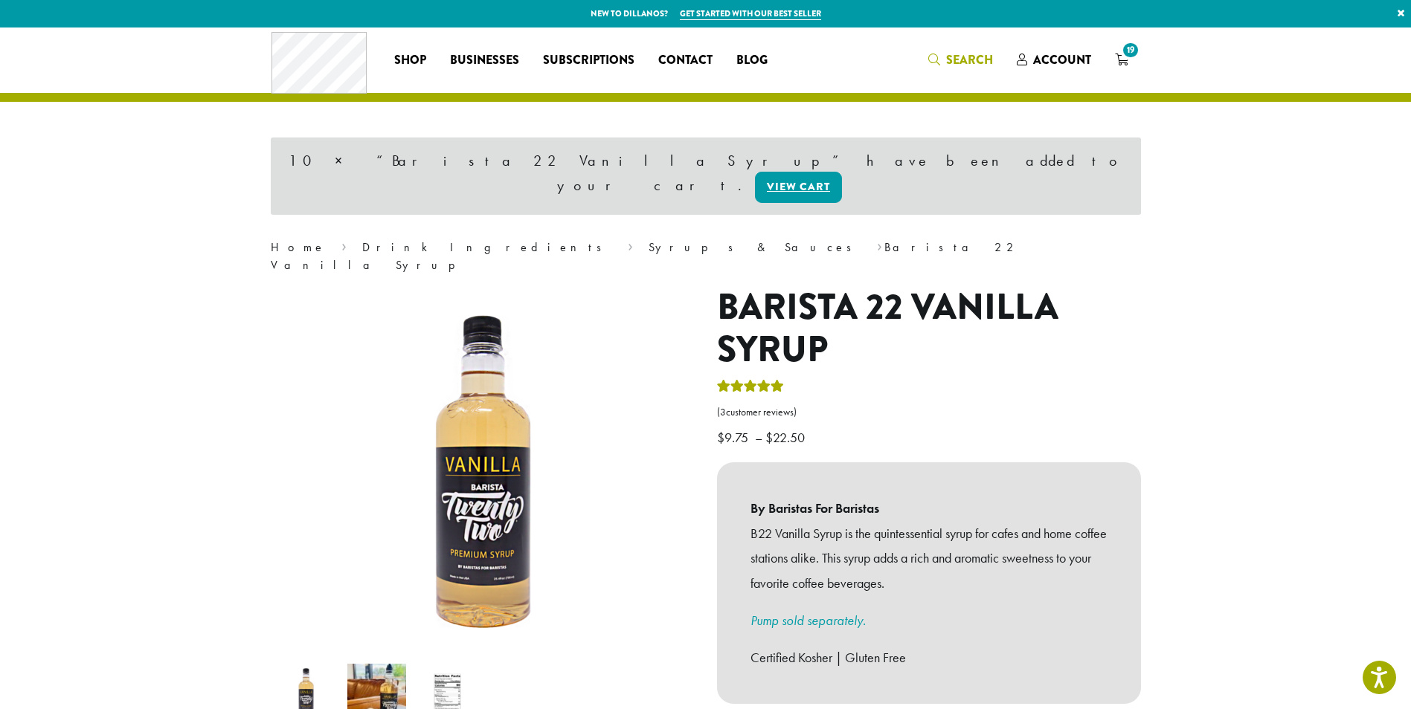
click at [935, 51] on span "Search" at bounding box center [960, 60] width 65 height 19
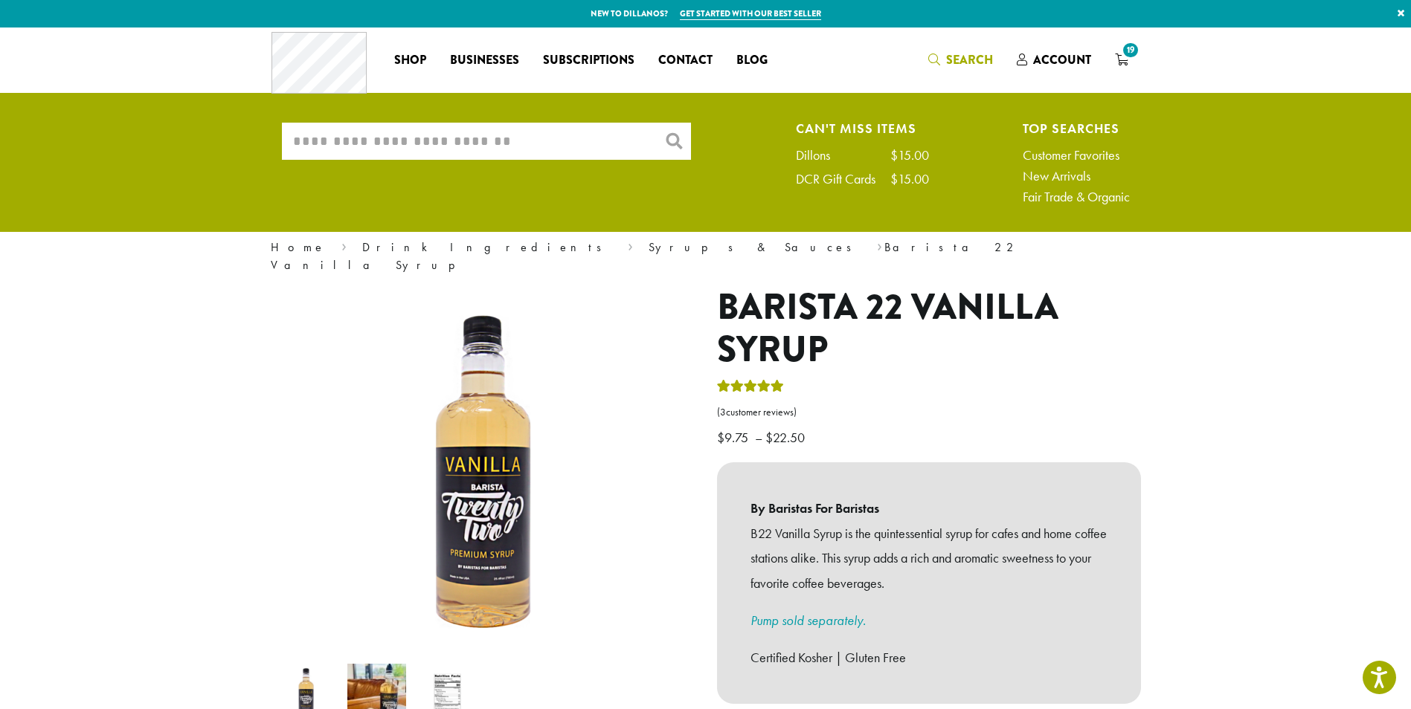
drag, startPoint x: 473, startPoint y: 144, endPoint x: 466, endPoint y: 138, distance: 8.5
click at [470, 144] on input "What are you searching for?" at bounding box center [486, 141] width 409 height 37
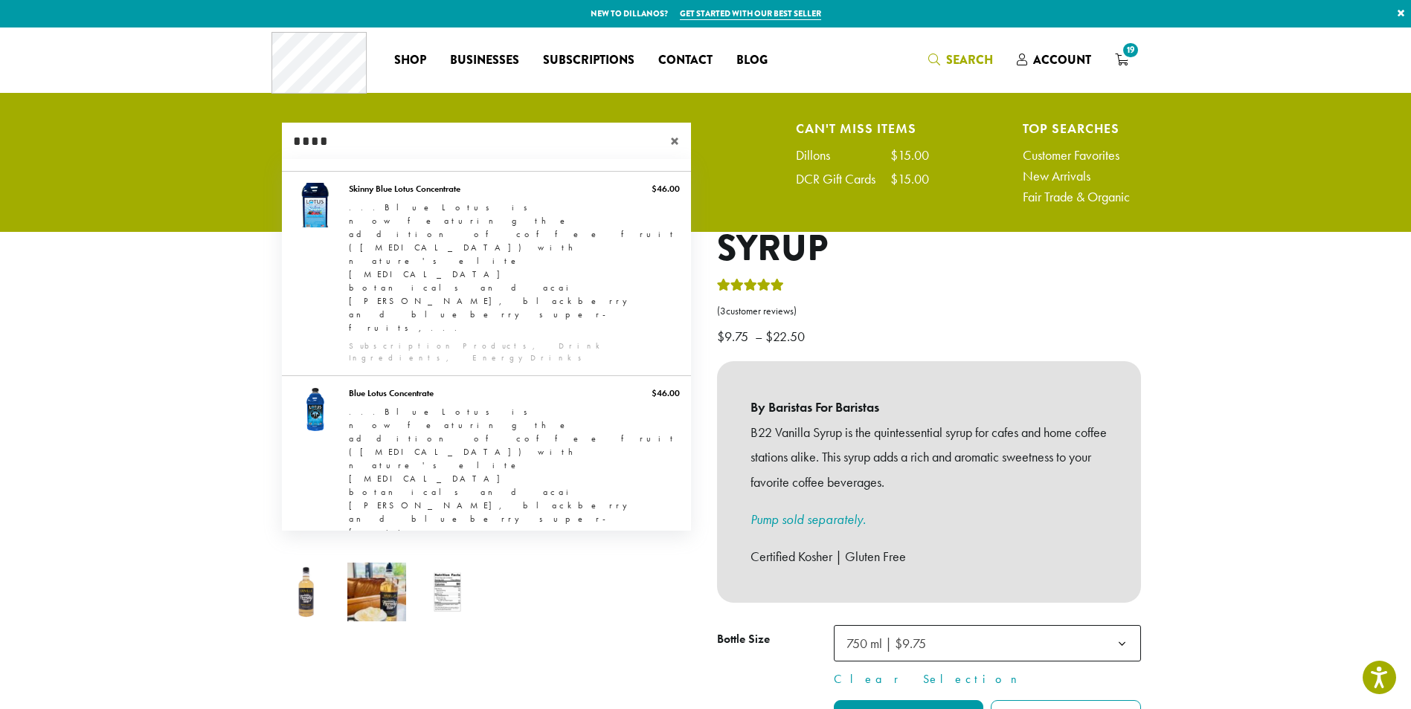
type input "****"
click at [467, 651] on link "Barista 22 Blue Raspberry Syrup" at bounding box center [486, 686] width 409 height 70
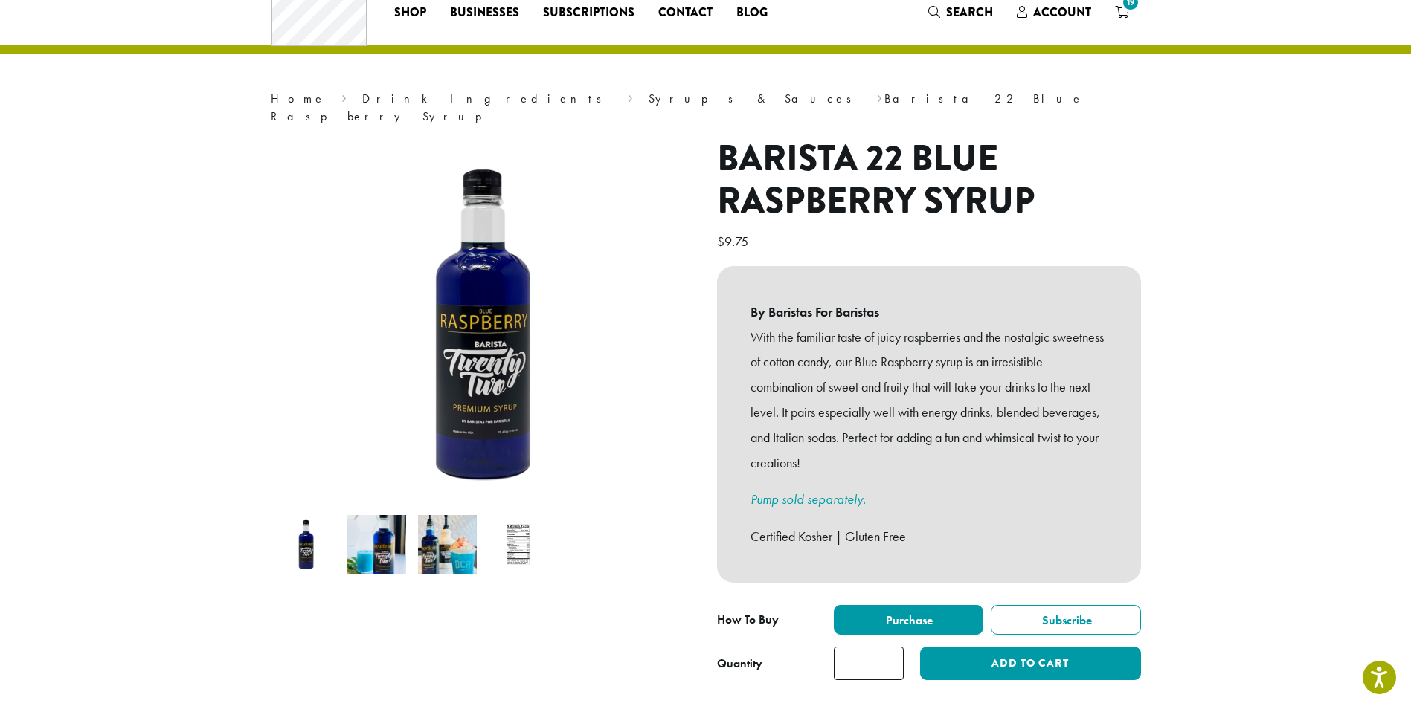
scroll to position [74, 0]
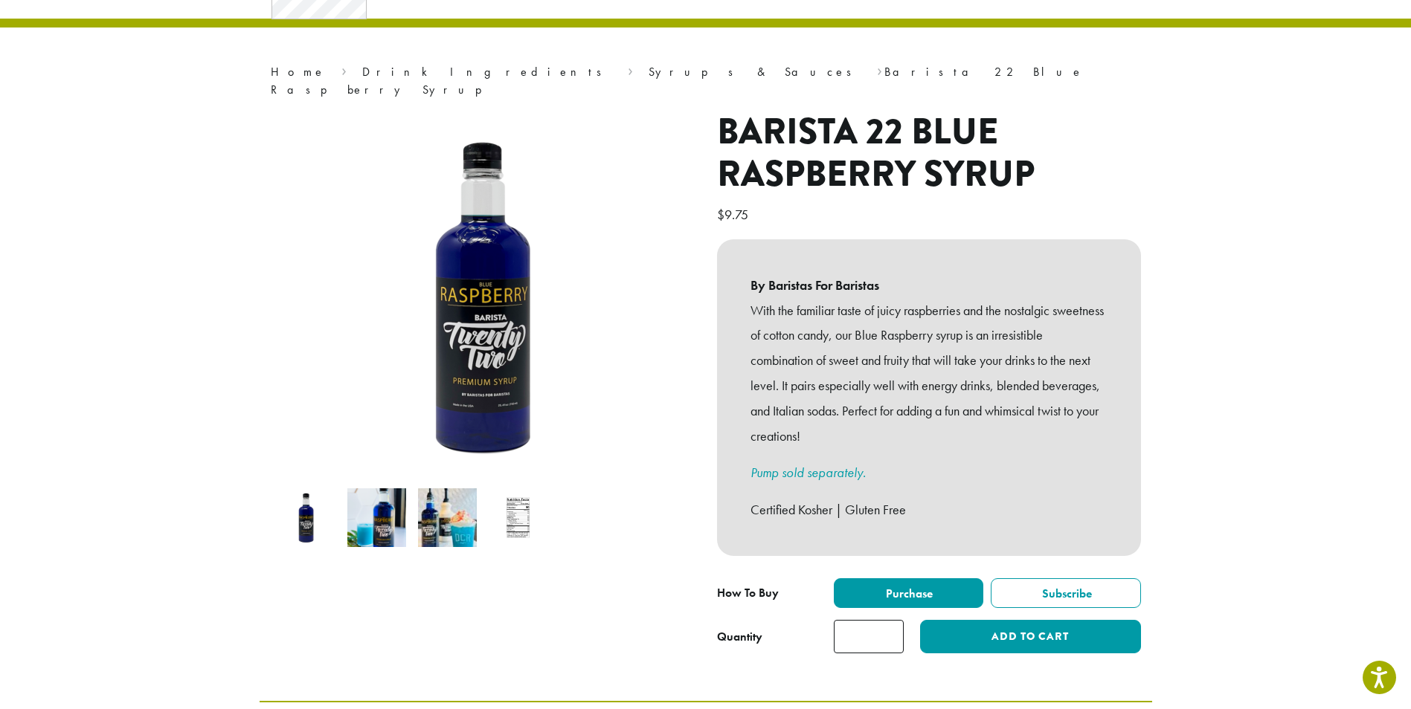
click at [875, 620] on input "*" at bounding box center [869, 636] width 70 height 33
type input "**"
click at [1012, 620] on button "Add to cart" at bounding box center [1030, 636] width 220 height 33
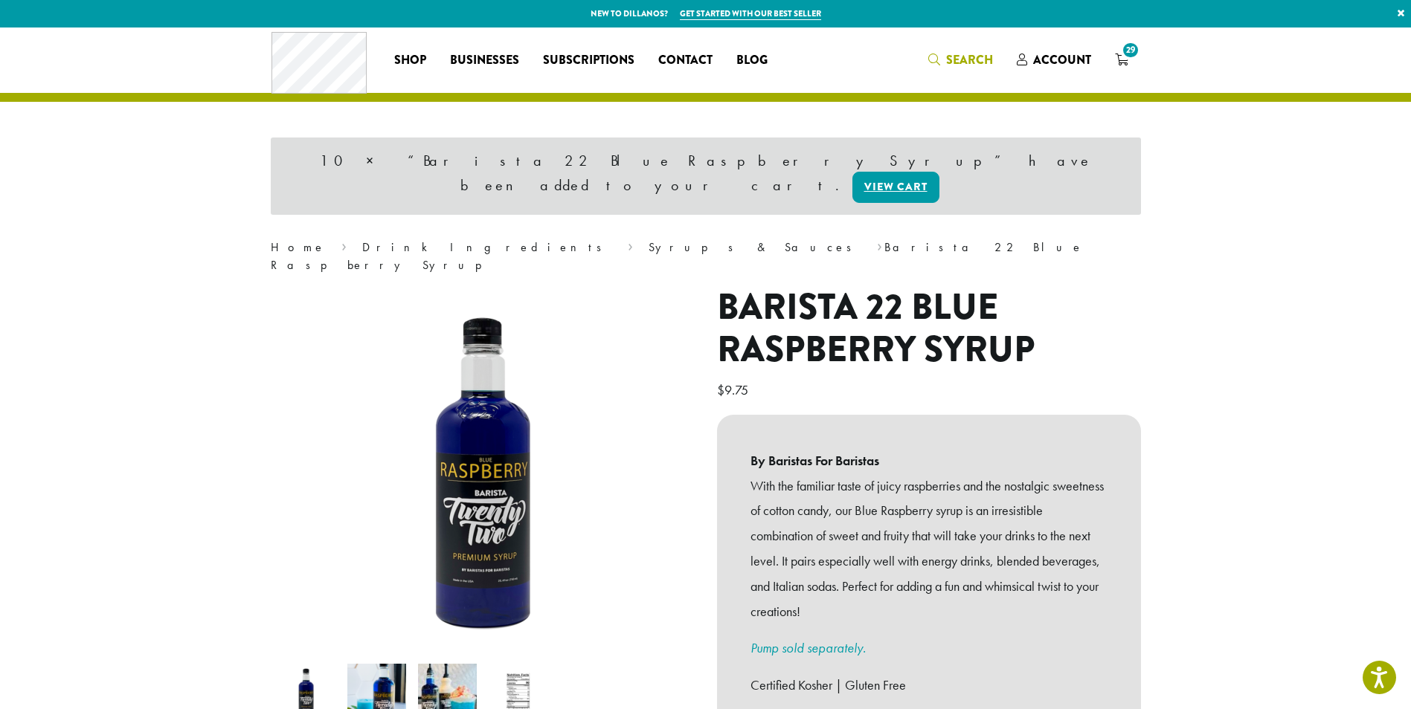
drag, startPoint x: 966, startPoint y: 55, endPoint x: 947, endPoint y: 57, distance: 18.7
click at [965, 55] on span "Search" at bounding box center [969, 59] width 47 height 17
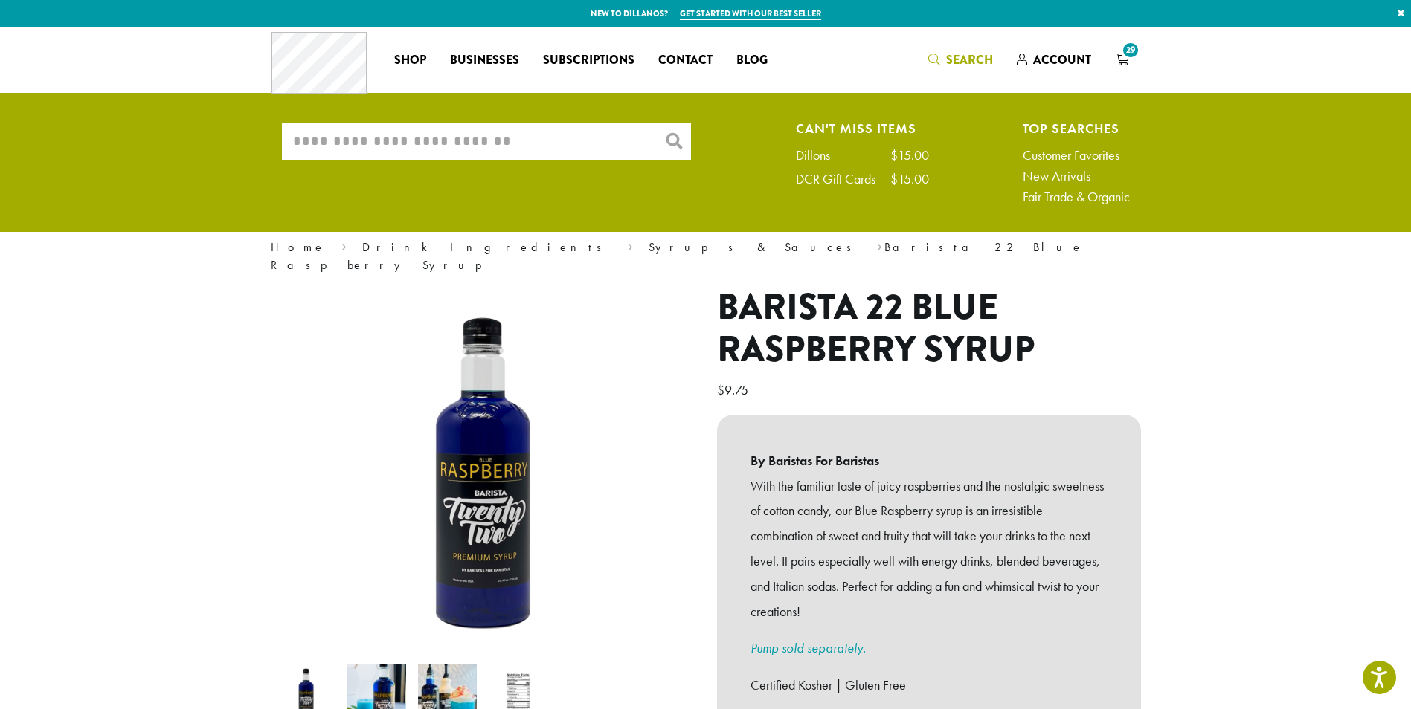
click at [489, 149] on input "What are you searching for?" at bounding box center [486, 141] width 409 height 37
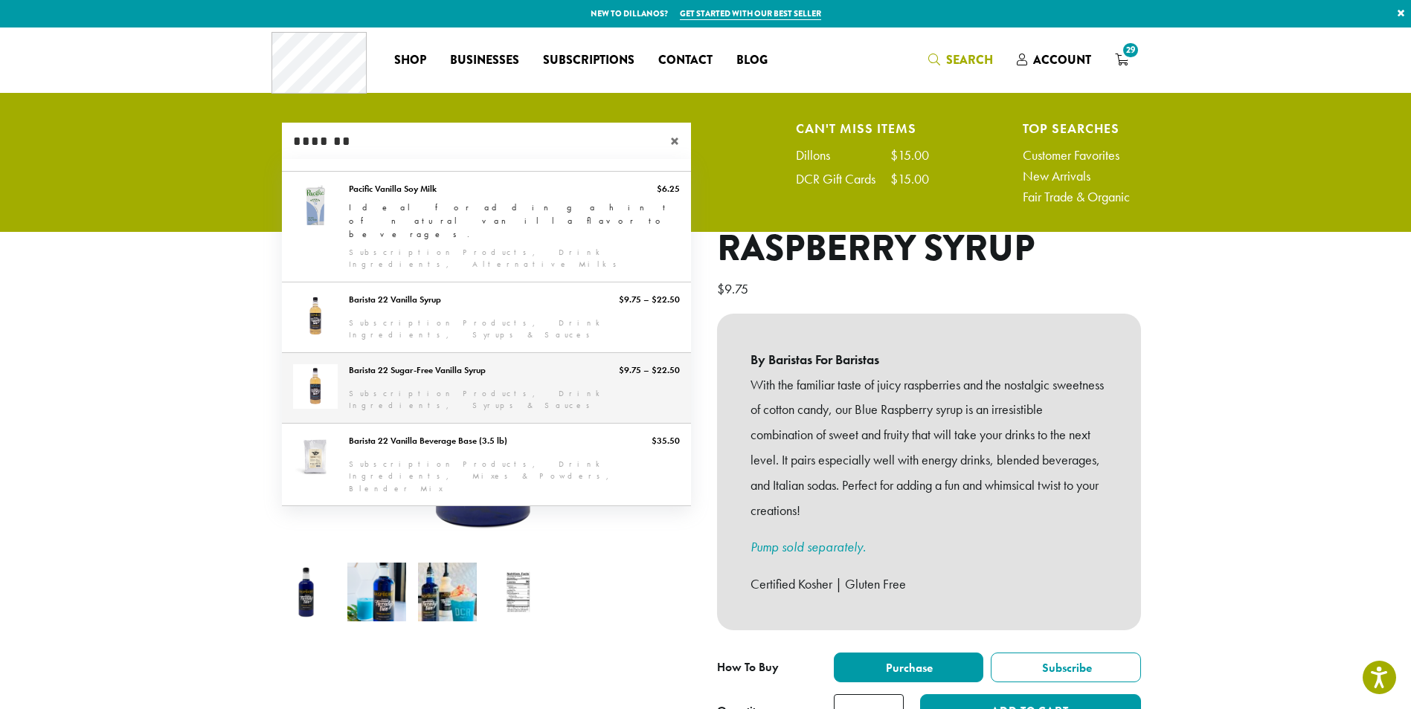
type input "*******"
click at [477, 353] on link "Barista 22 Sugar-Free Vanilla Syrup" at bounding box center [486, 388] width 409 height 70
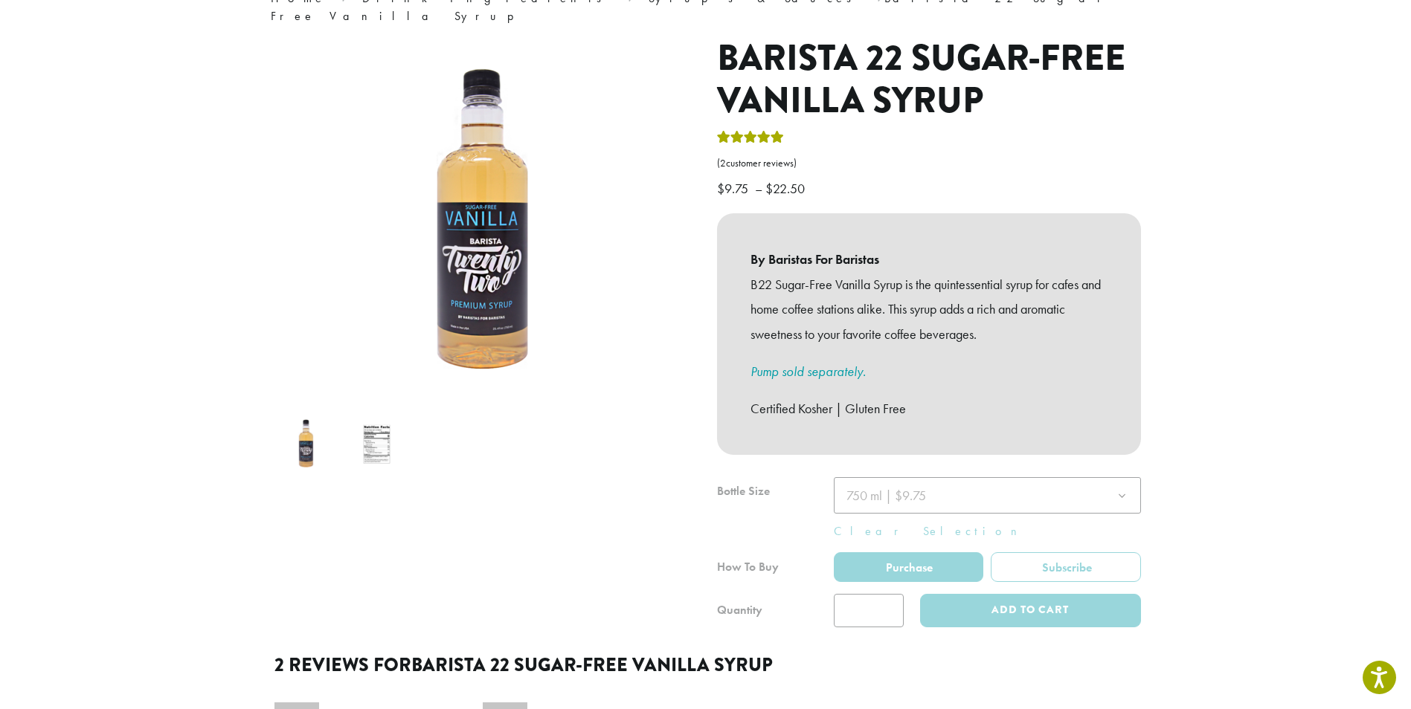
scroll to position [149, 0]
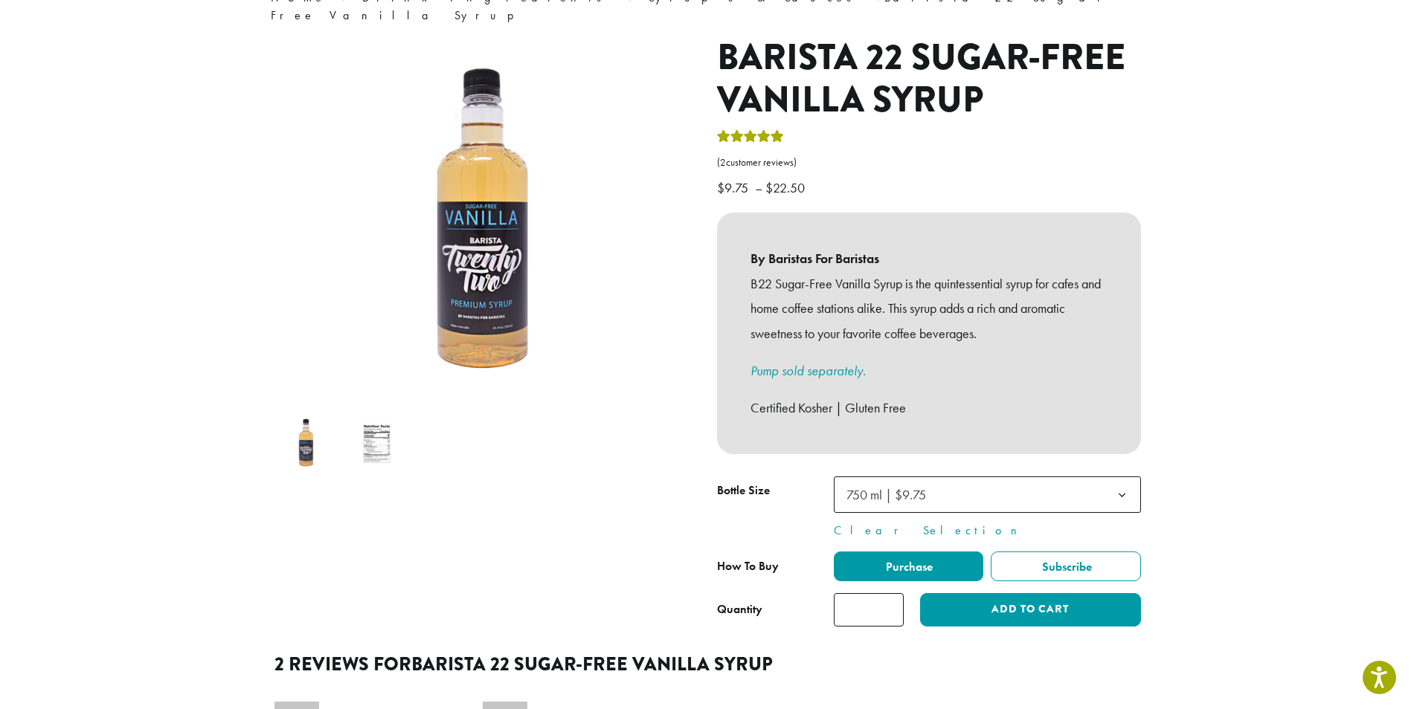
click at [871, 598] on input "*" at bounding box center [869, 609] width 70 height 33
type input "*"
click at [1045, 593] on button "Add to cart" at bounding box center [1030, 609] width 220 height 33
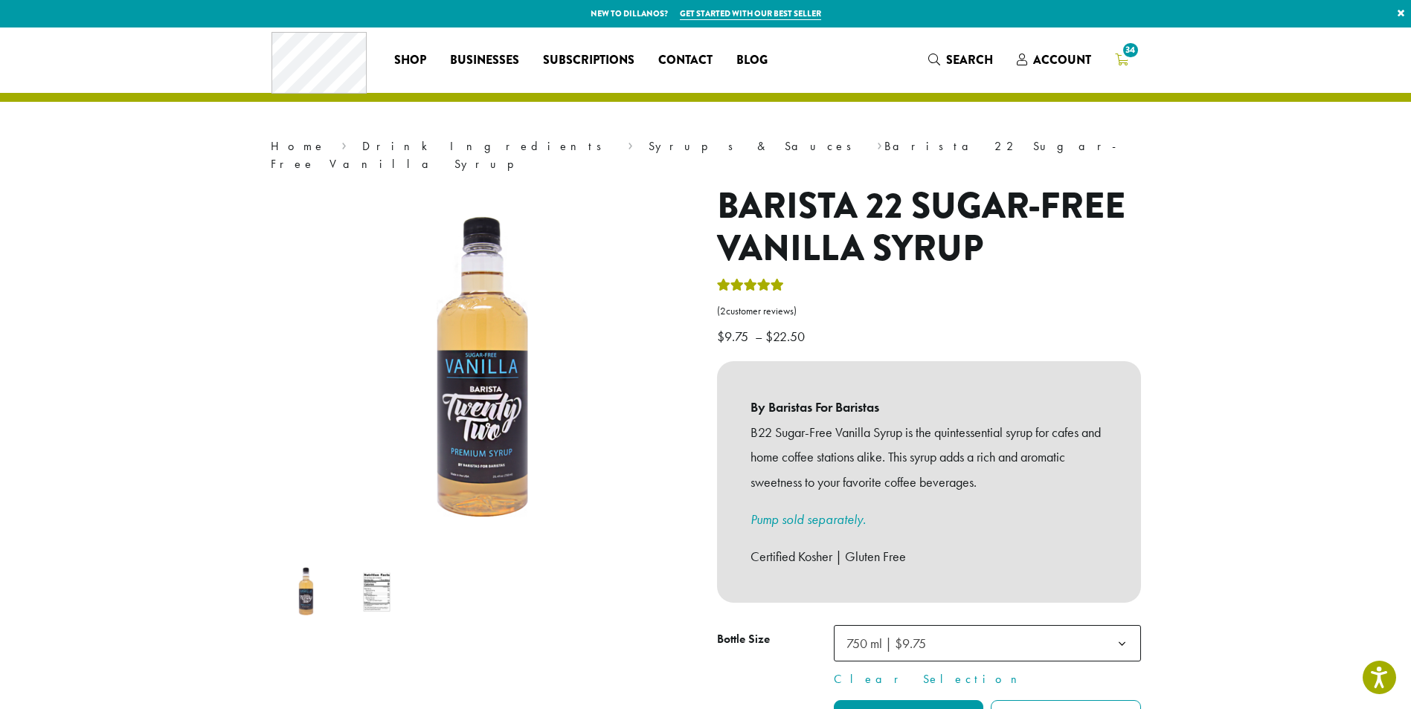
click at [1129, 48] on span "34" at bounding box center [1130, 50] width 20 height 20
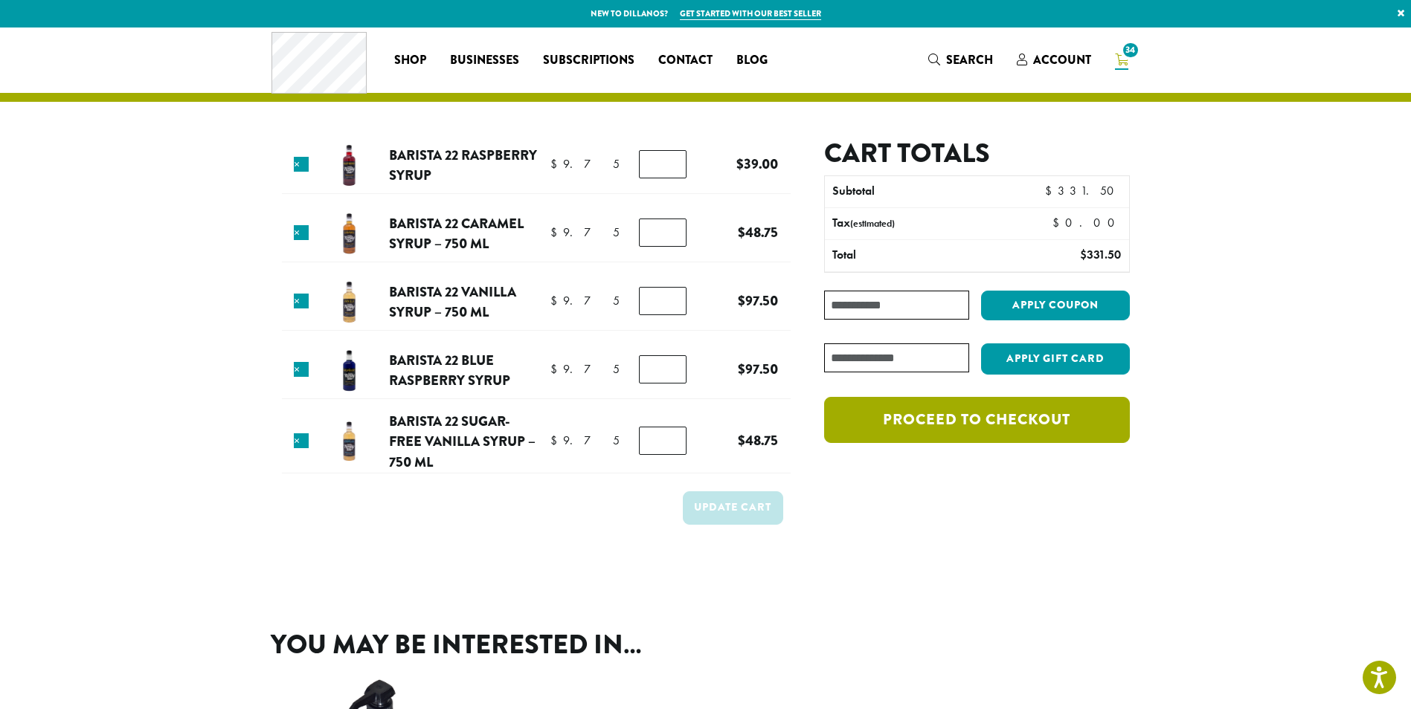
click at [982, 425] on link "Proceed to checkout" at bounding box center [976, 420] width 305 height 46
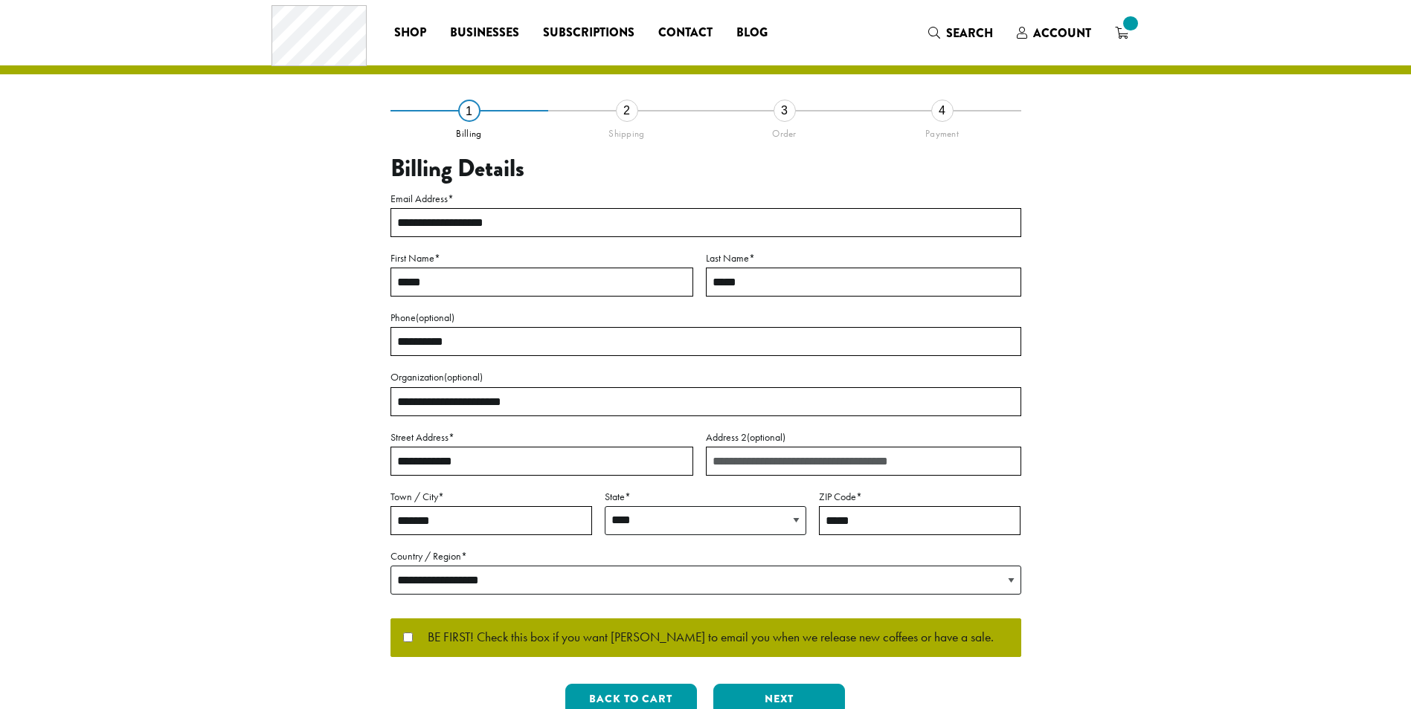
select select "**"
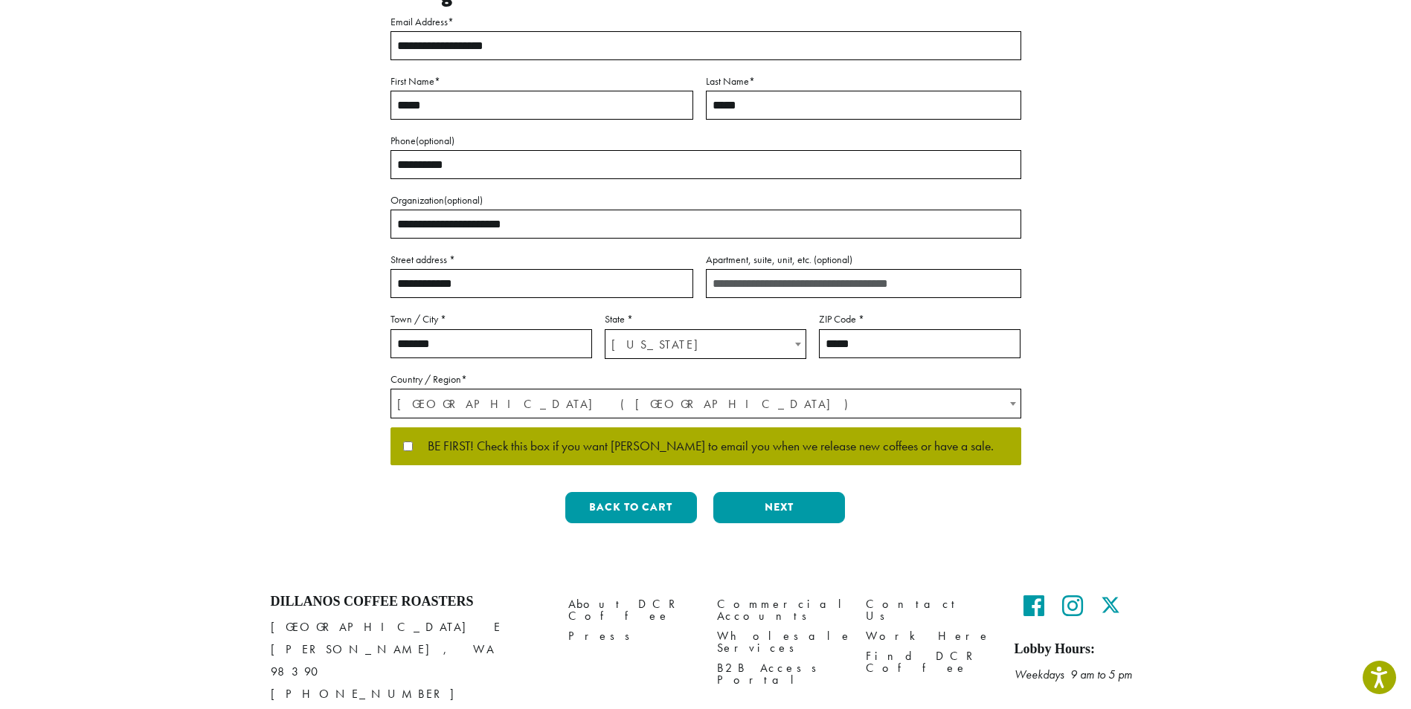
scroll to position [223, 0]
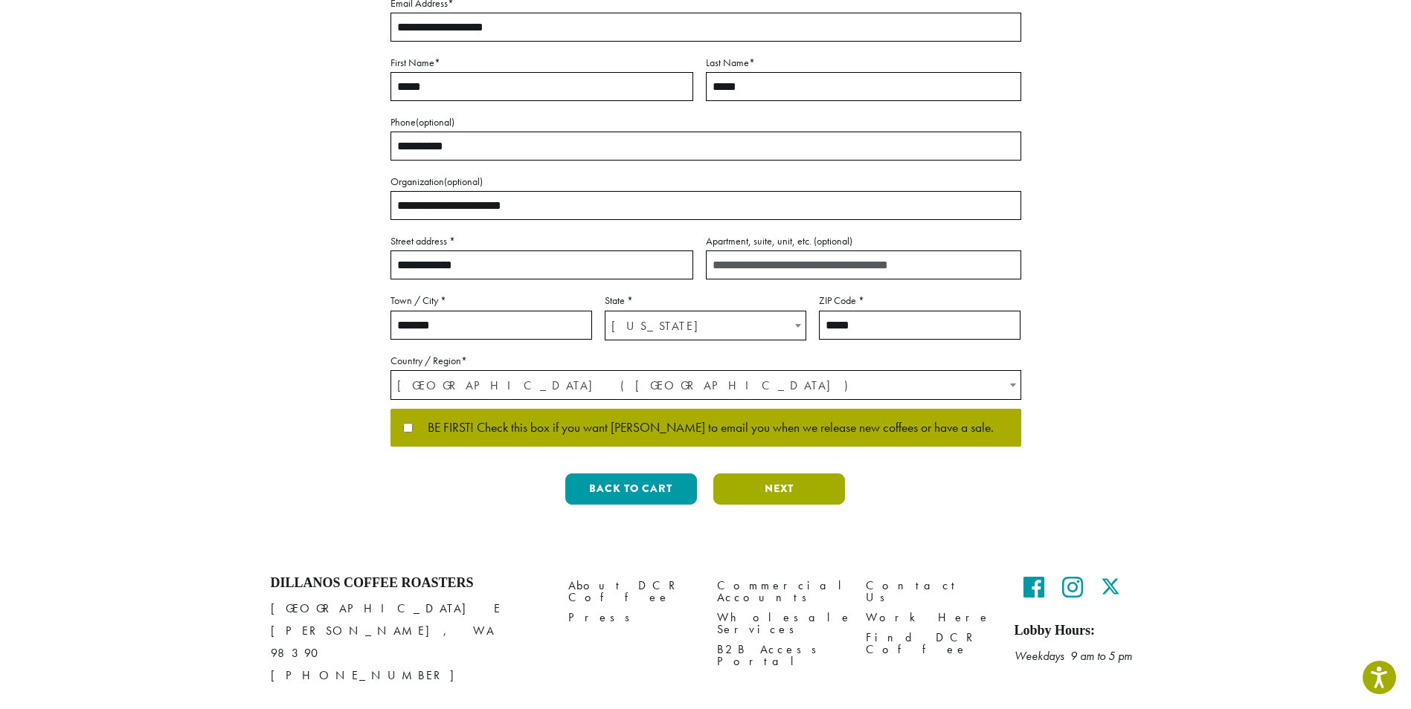
click at [808, 486] on button "Next" at bounding box center [779, 489] width 132 height 31
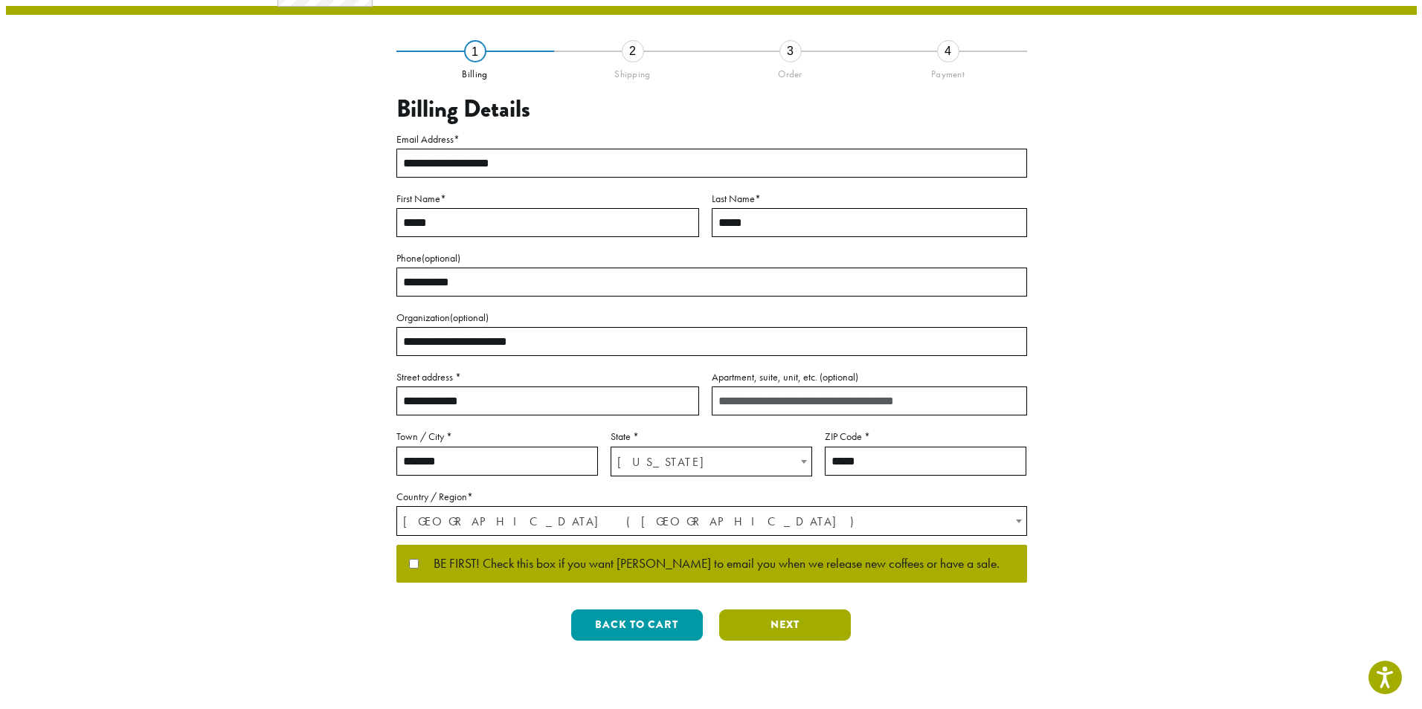
scroll to position [0, 0]
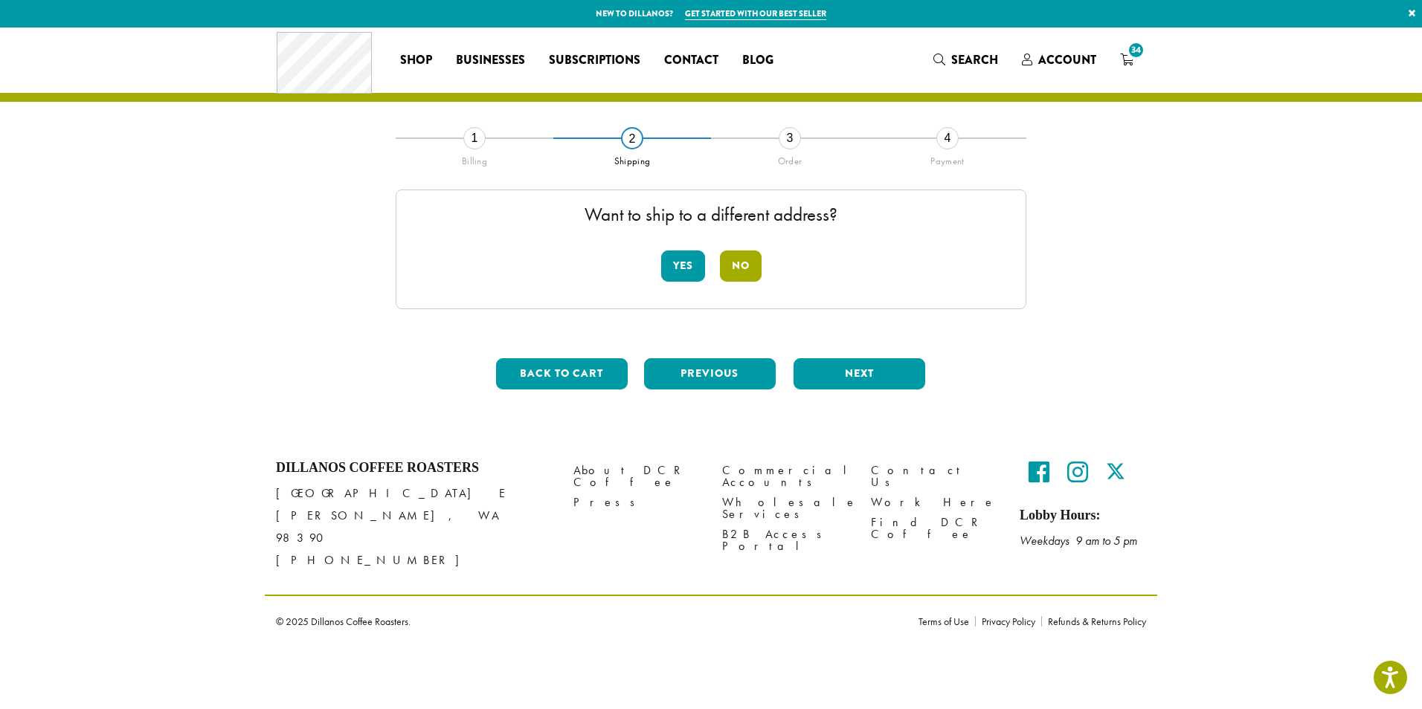
click at [735, 274] on button "No" at bounding box center [741, 266] width 42 height 31
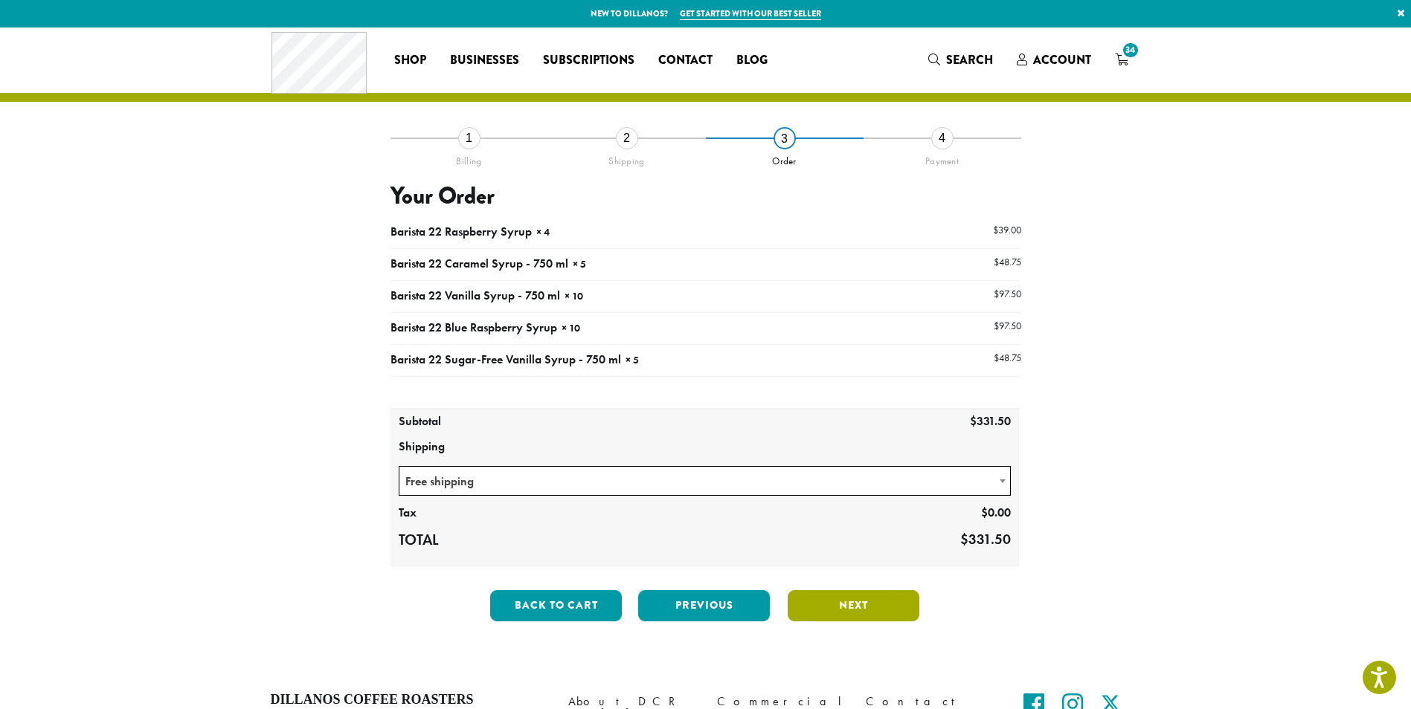
click at [842, 610] on button "Next" at bounding box center [854, 605] width 132 height 31
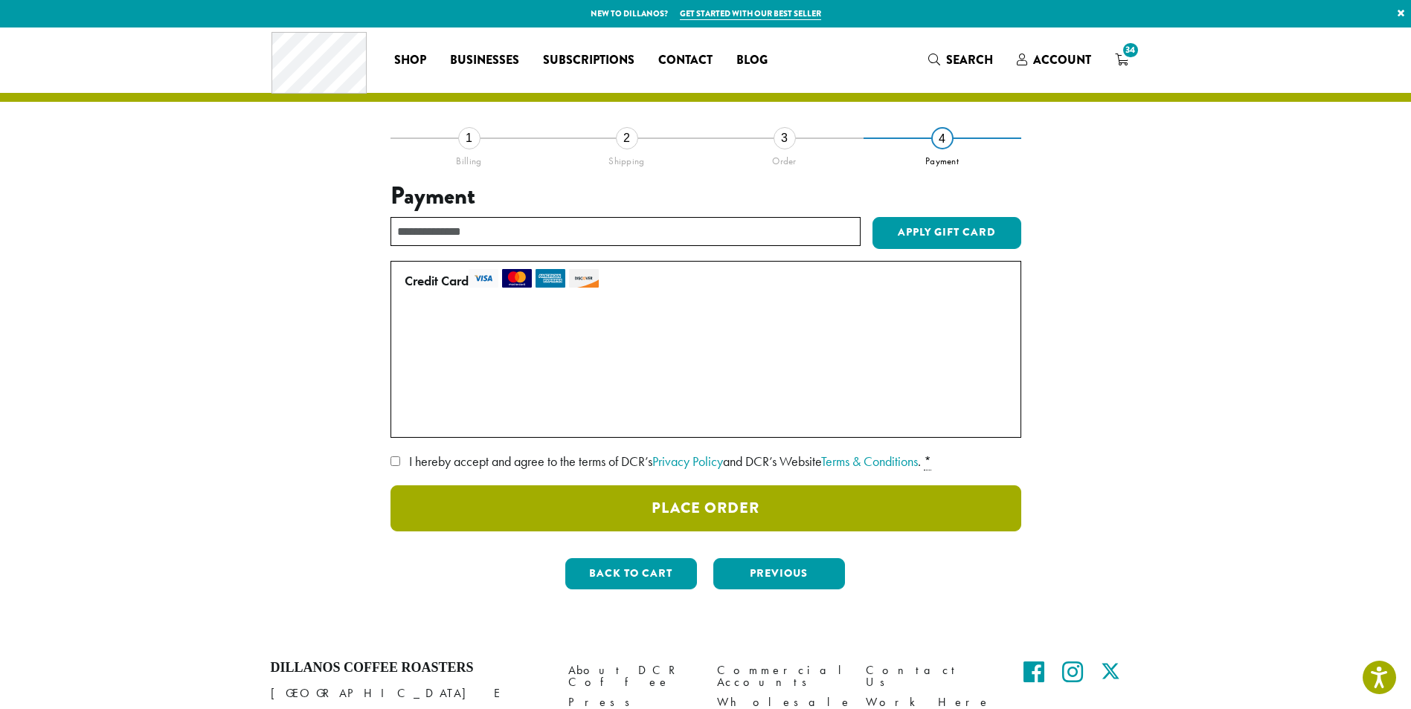
click at [686, 505] on button "Place Order" at bounding box center [705, 509] width 631 height 46
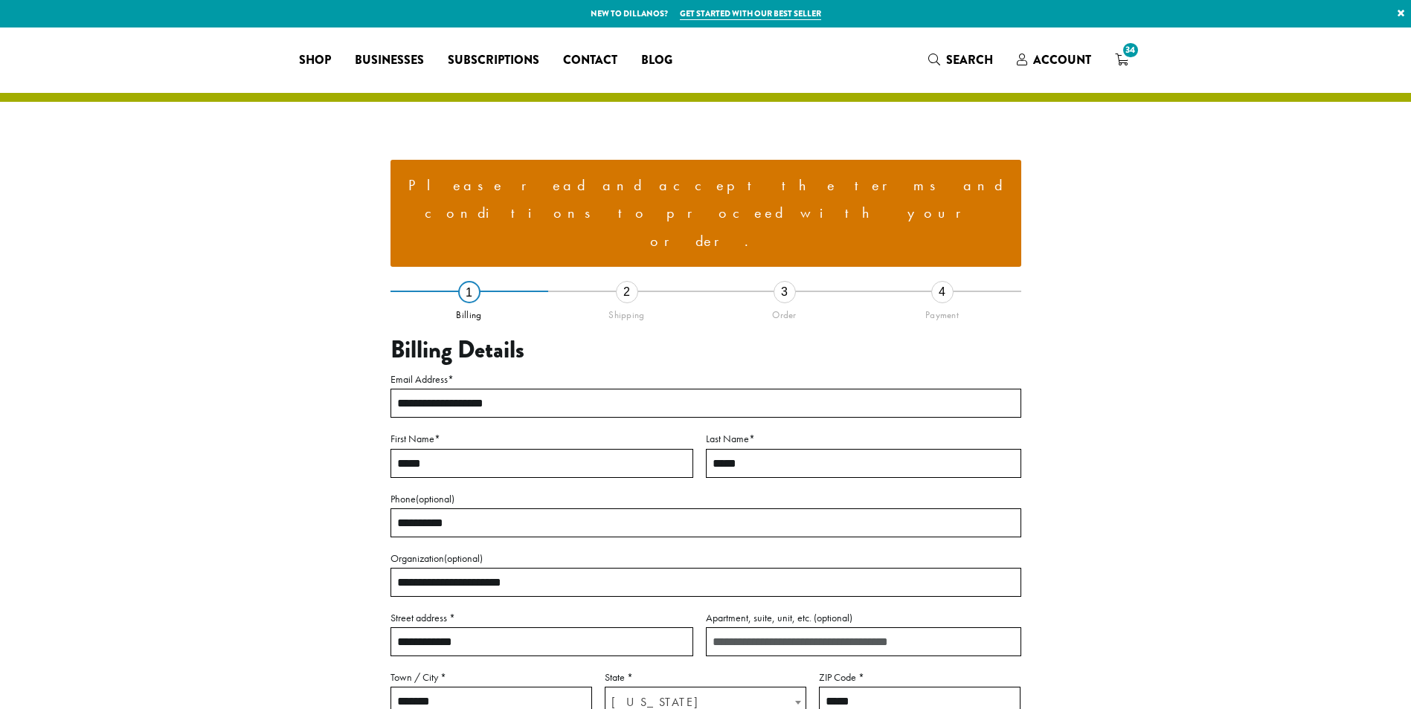
select select "**"
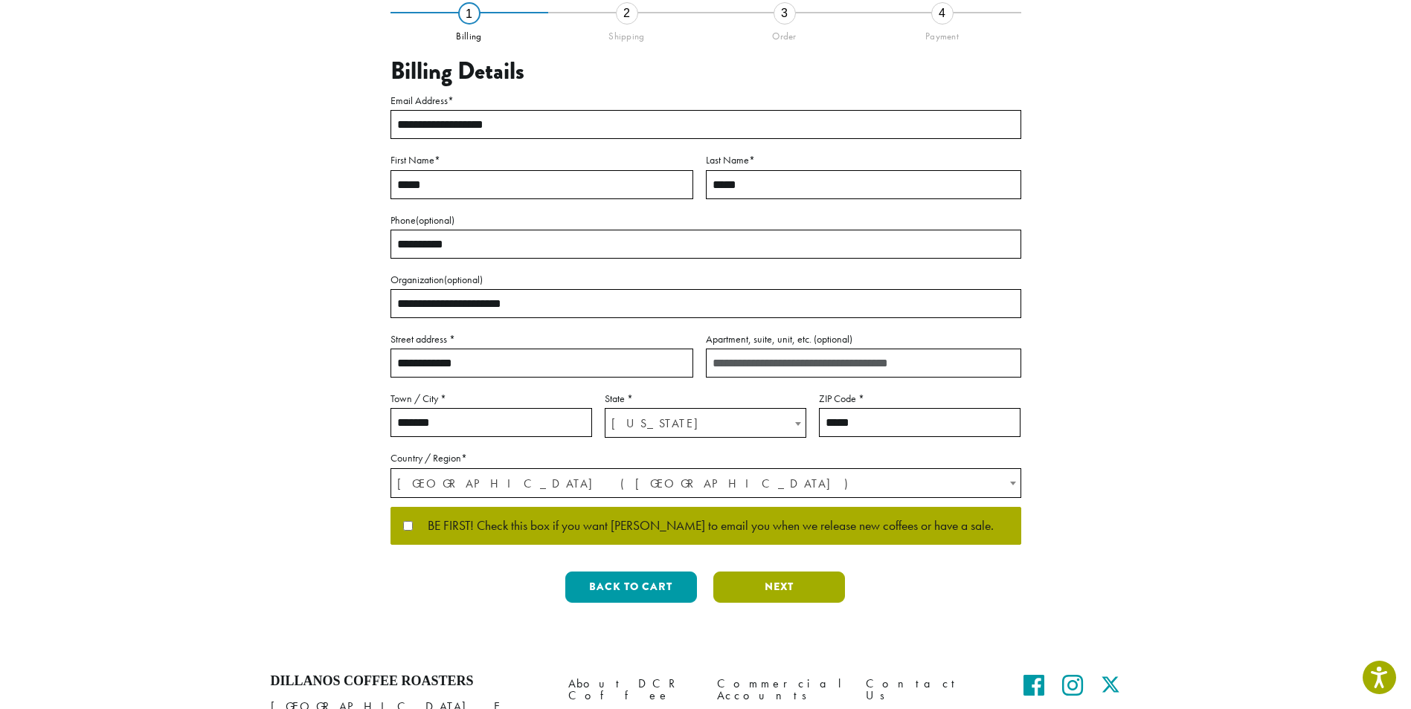
scroll to position [355, 0]
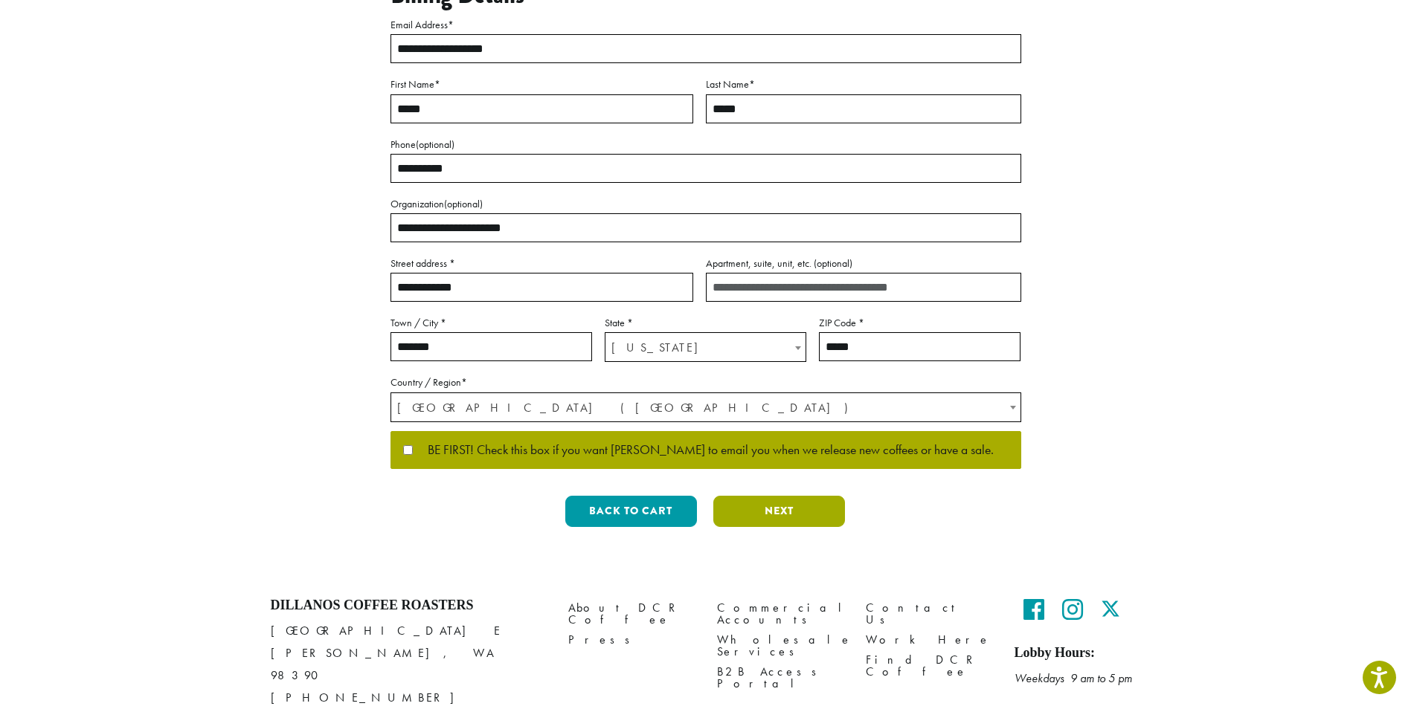
click at [770, 496] on button "Next" at bounding box center [779, 511] width 132 height 31
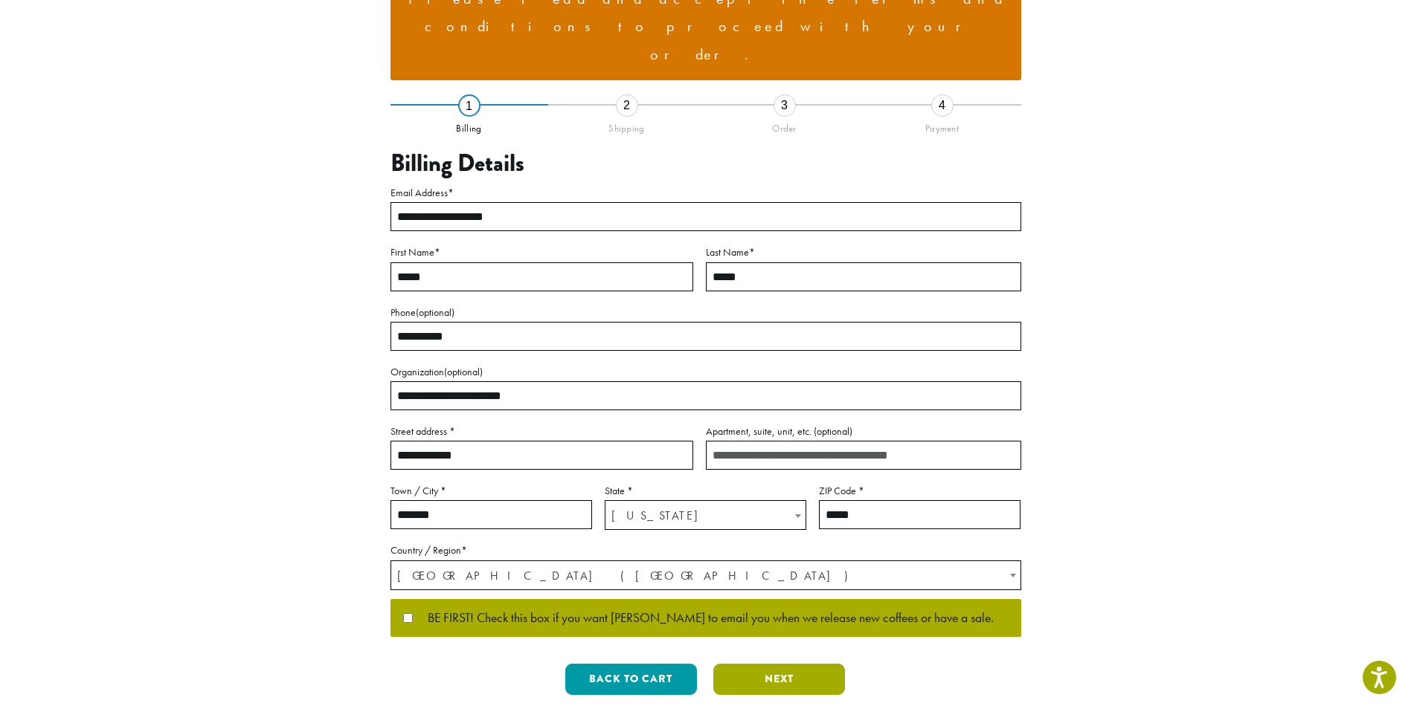
scroll to position [16, 0]
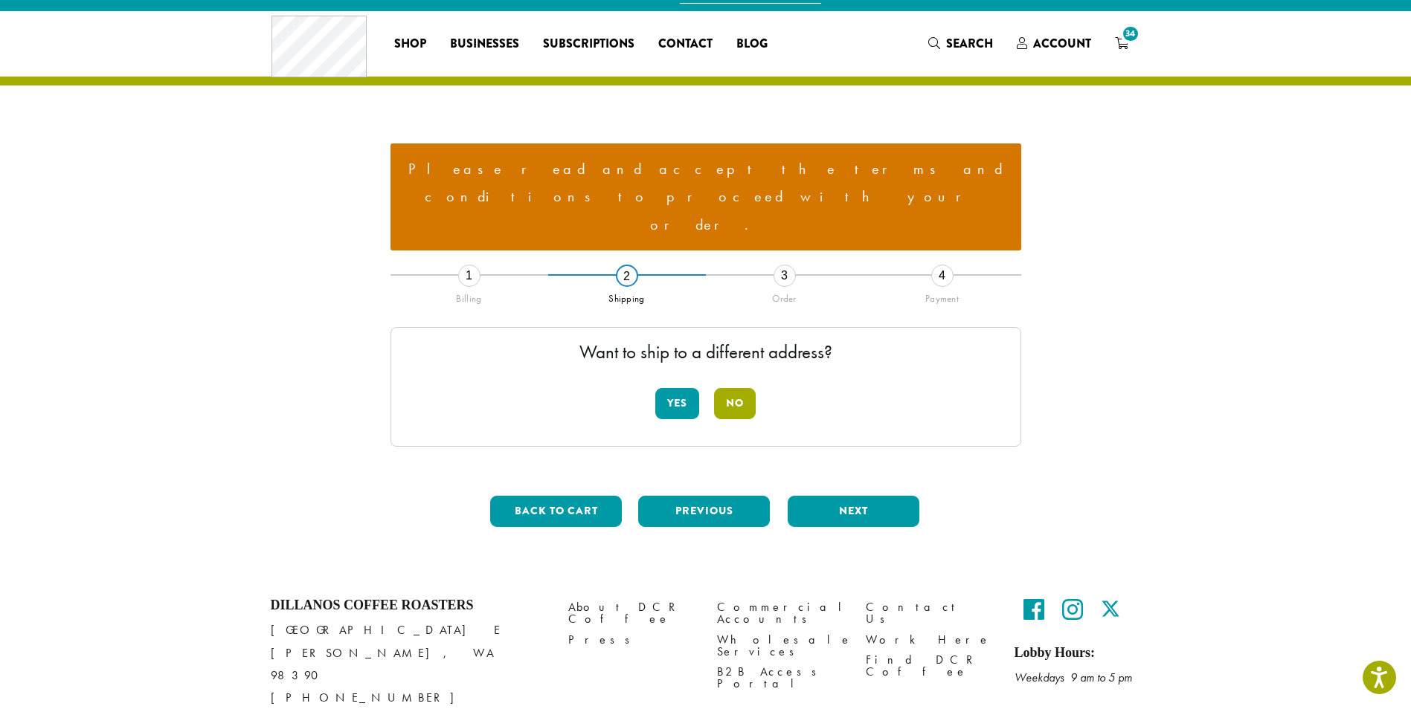
click at [742, 388] on button "No" at bounding box center [735, 403] width 42 height 31
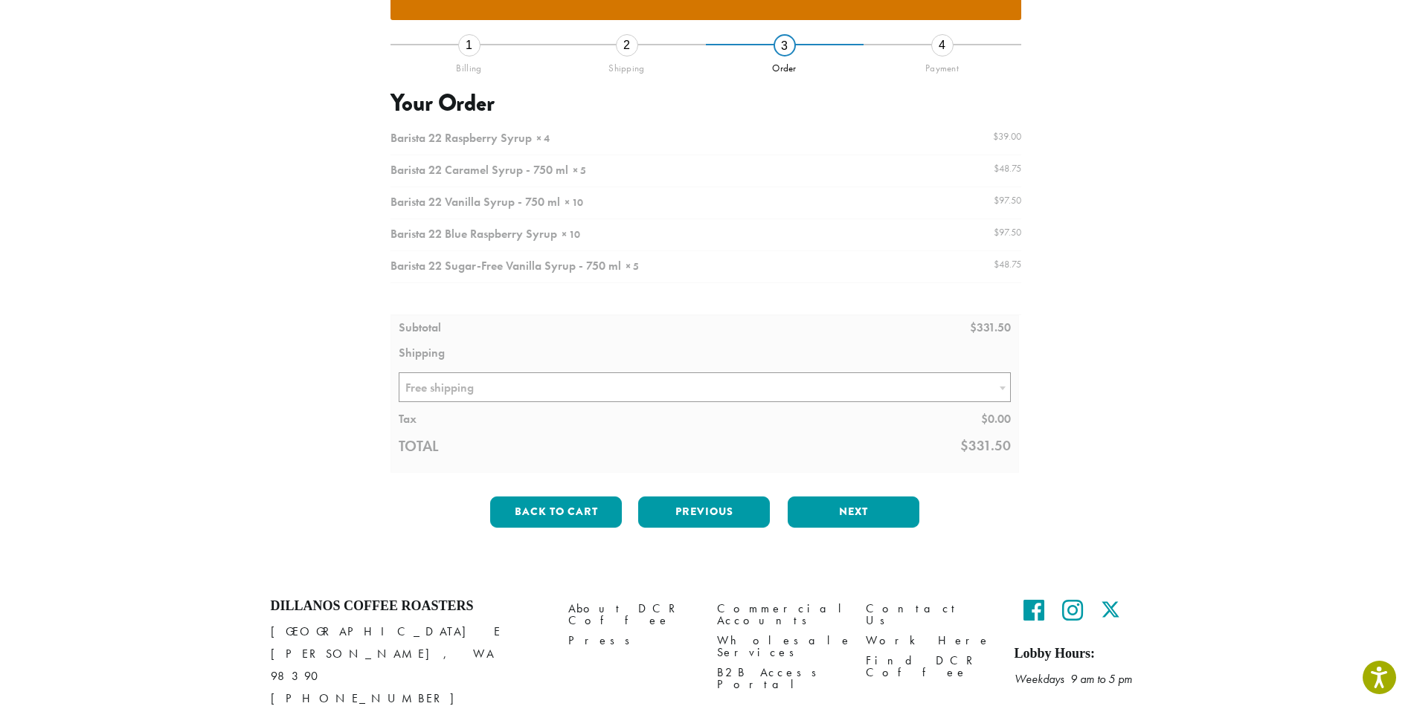
scroll to position [248, 0]
click at [861, 496] on button "Next" at bounding box center [854, 511] width 132 height 31
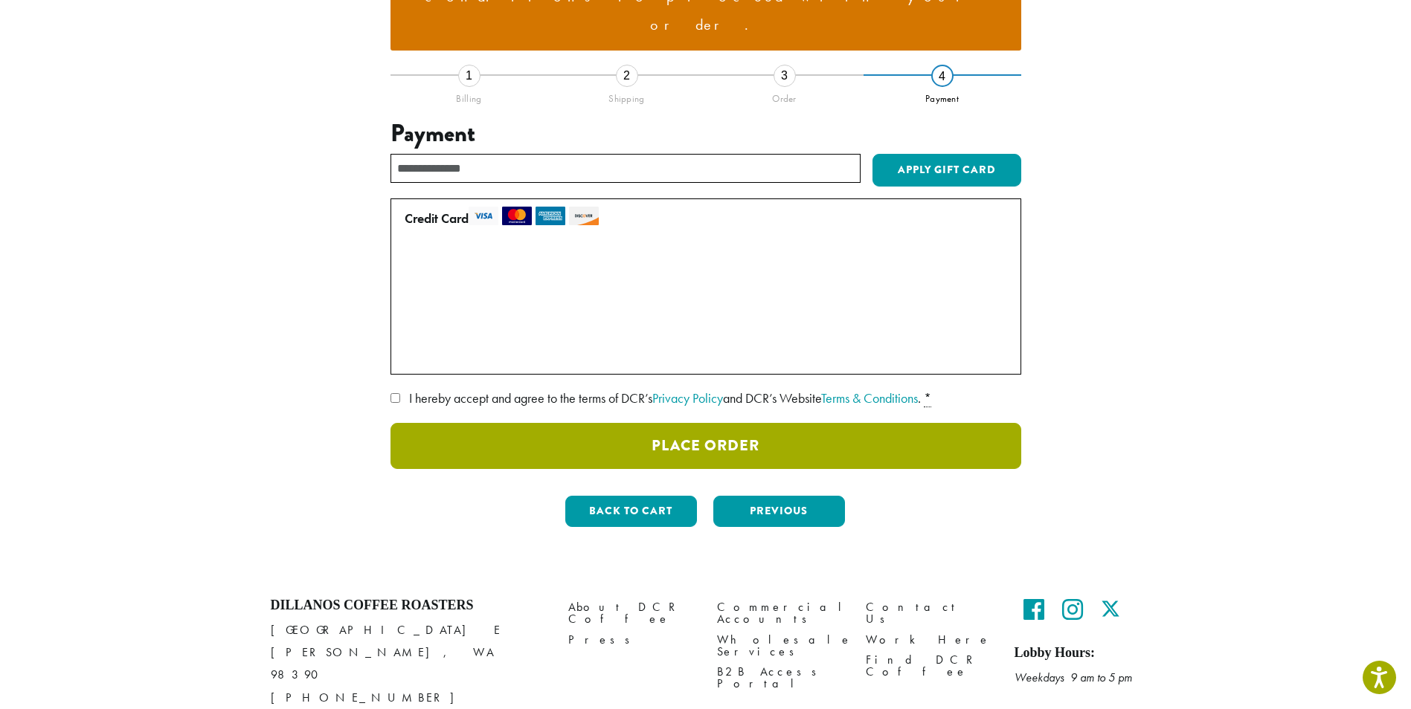
click at [644, 423] on button "Place Order" at bounding box center [705, 446] width 631 height 46
